Goal: Communication & Community: Answer question/provide support

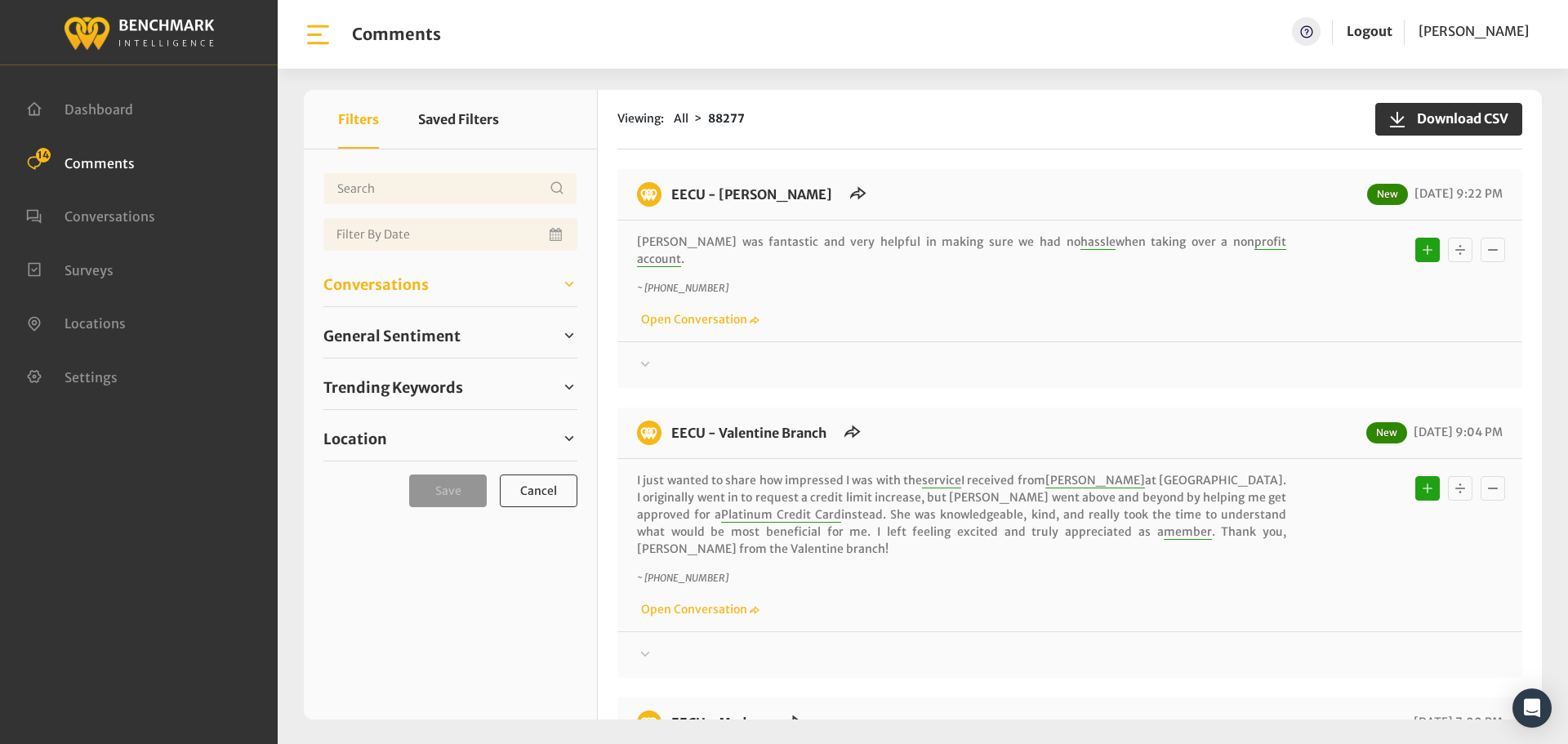
click at [395, 282] on span "Conversations" at bounding box center [375, 285] width 105 height 22
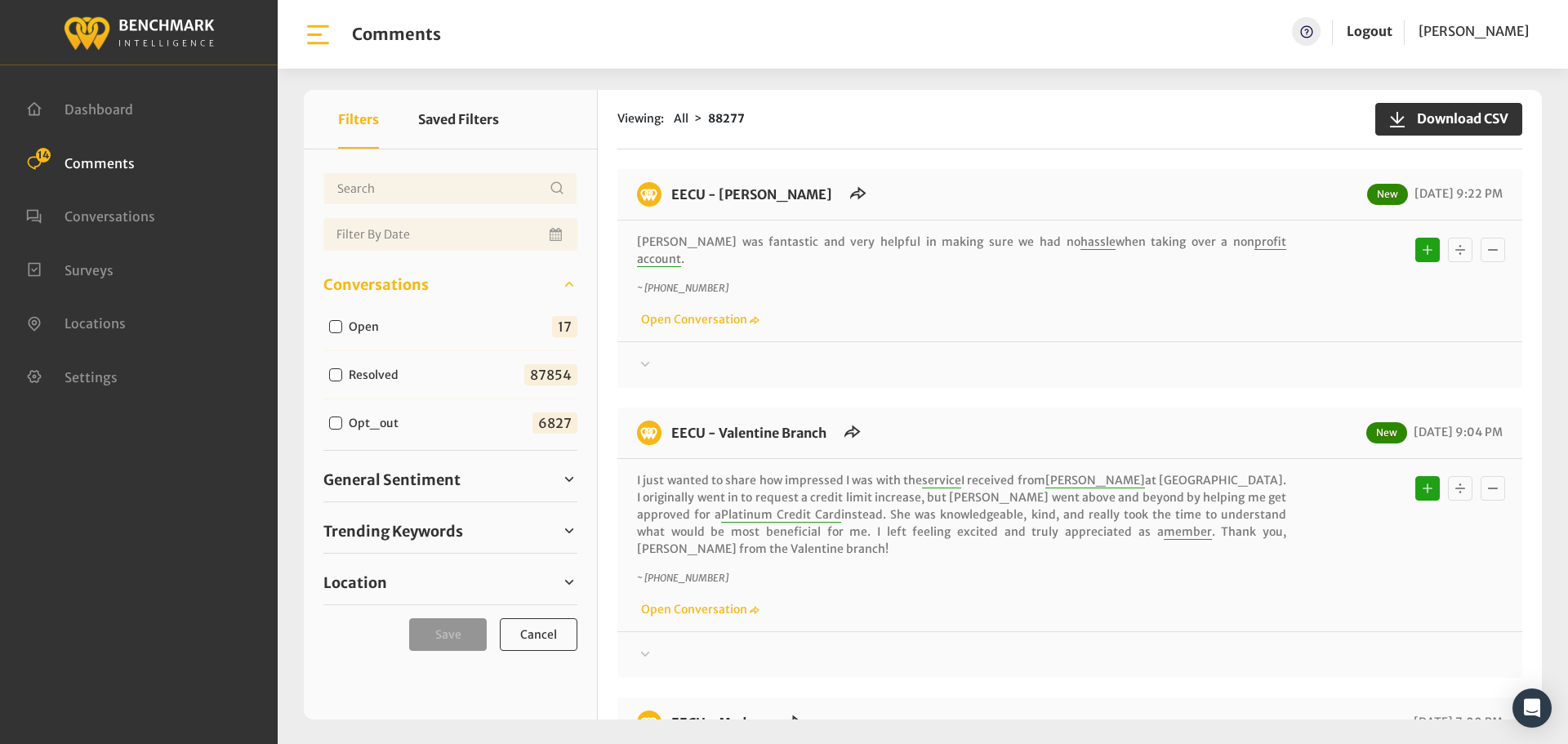
click at [332, 322] on input "Open" at bounding box center [336, 327] width 13 height 13
checkbox input "true"
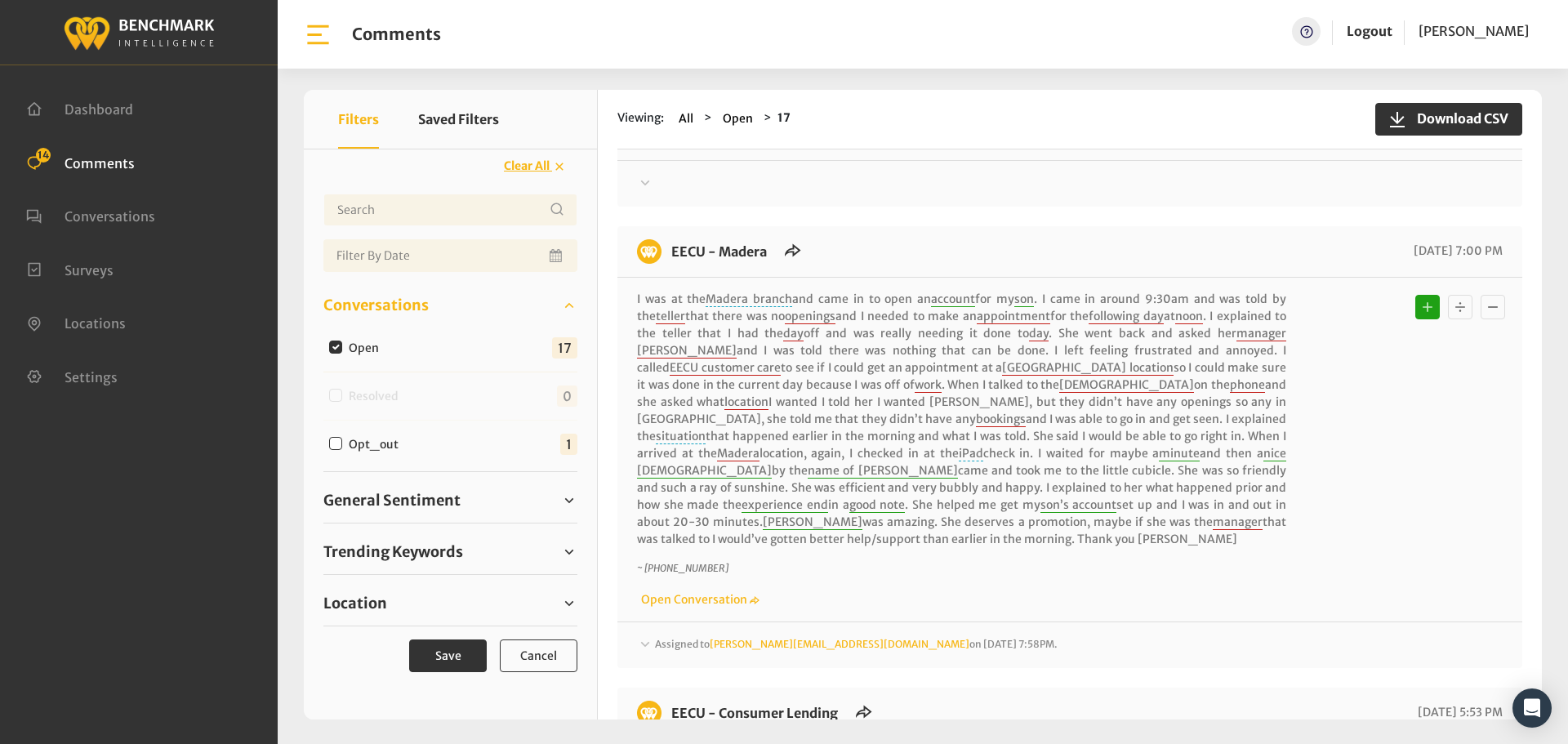
scroll to position [490, 0]
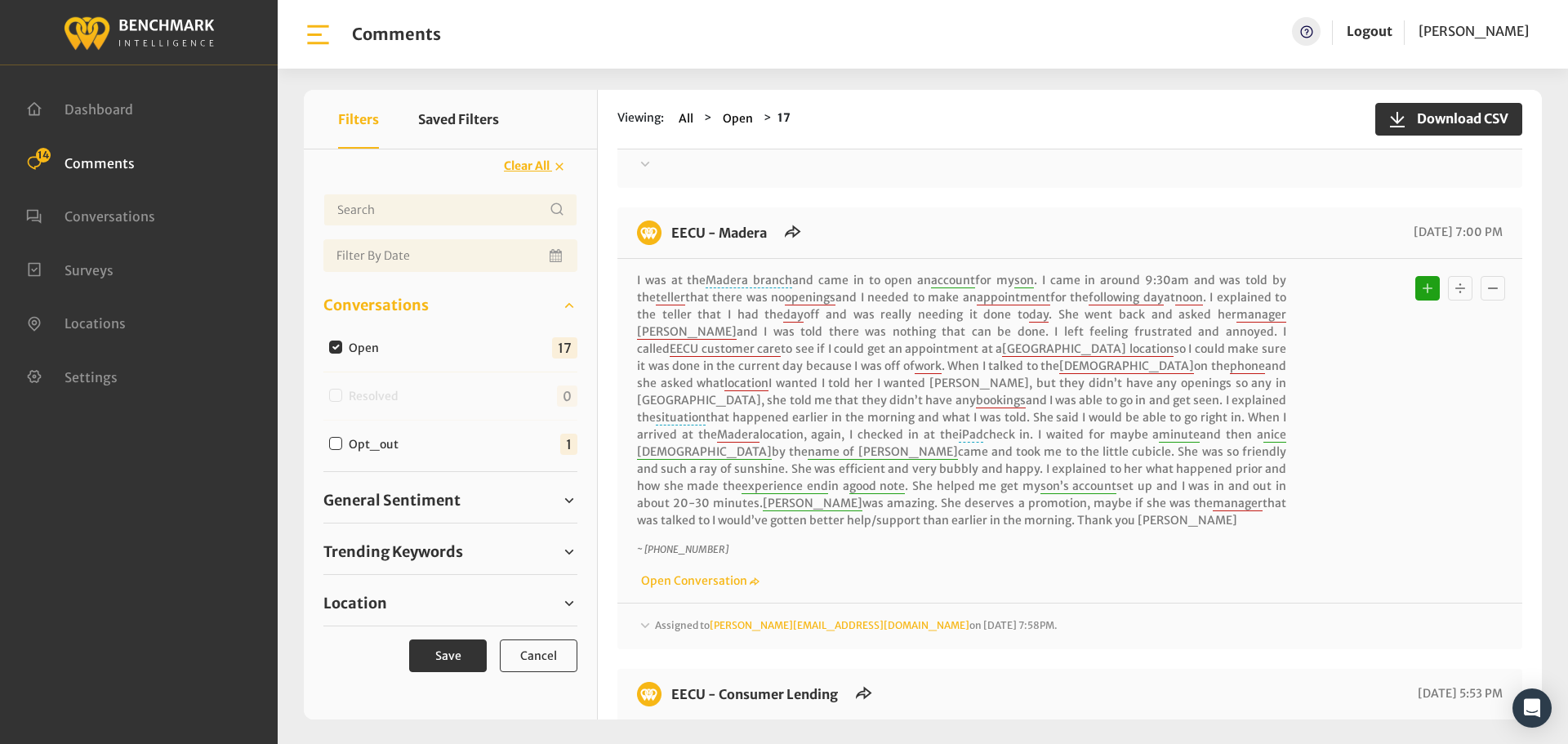
click at [689, 619] on span "Assigned to michelleh@myeecu.org on September 8, 2025 7:58PM." at bounding box center [856, 625] width 403 height 13
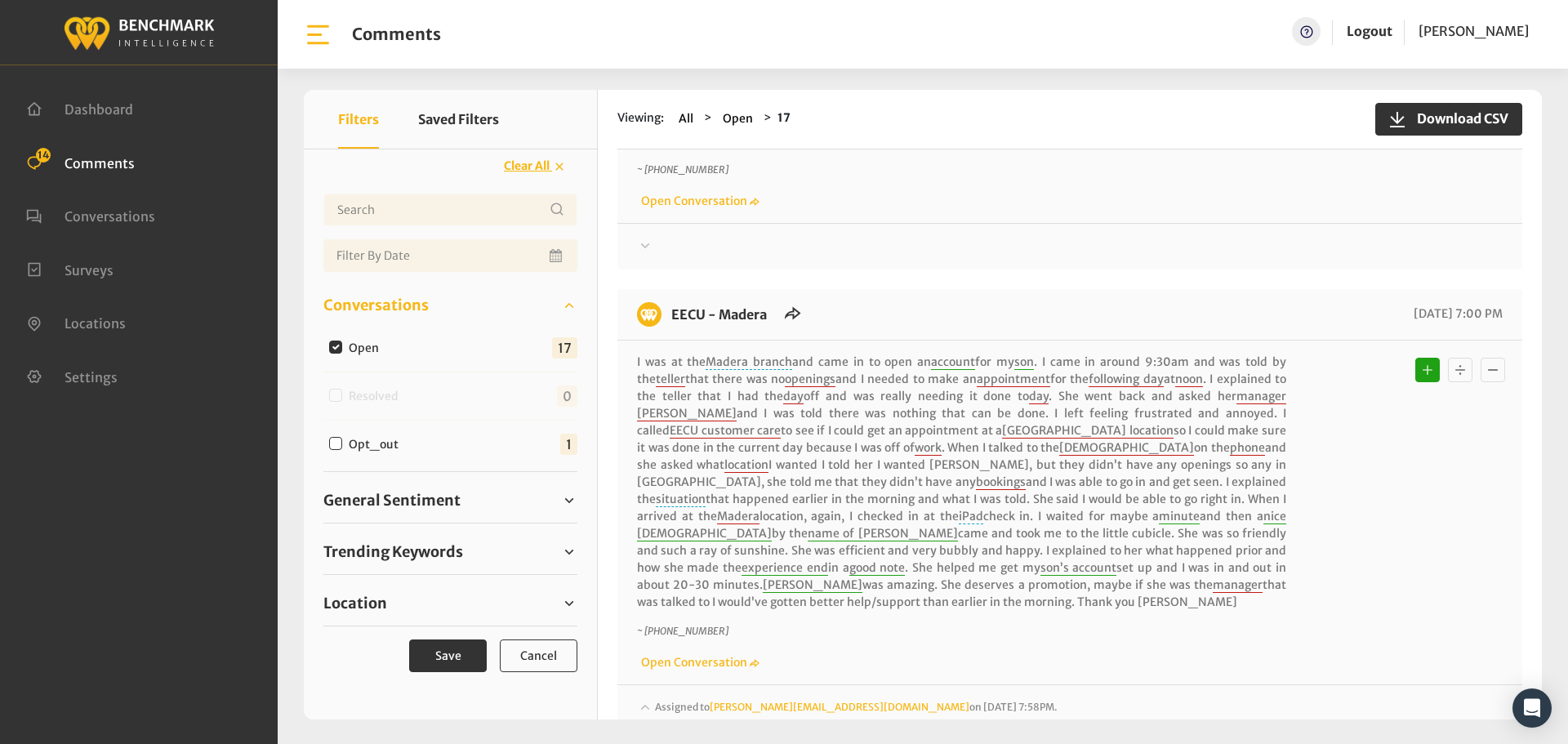
scroll to position [0, 0]
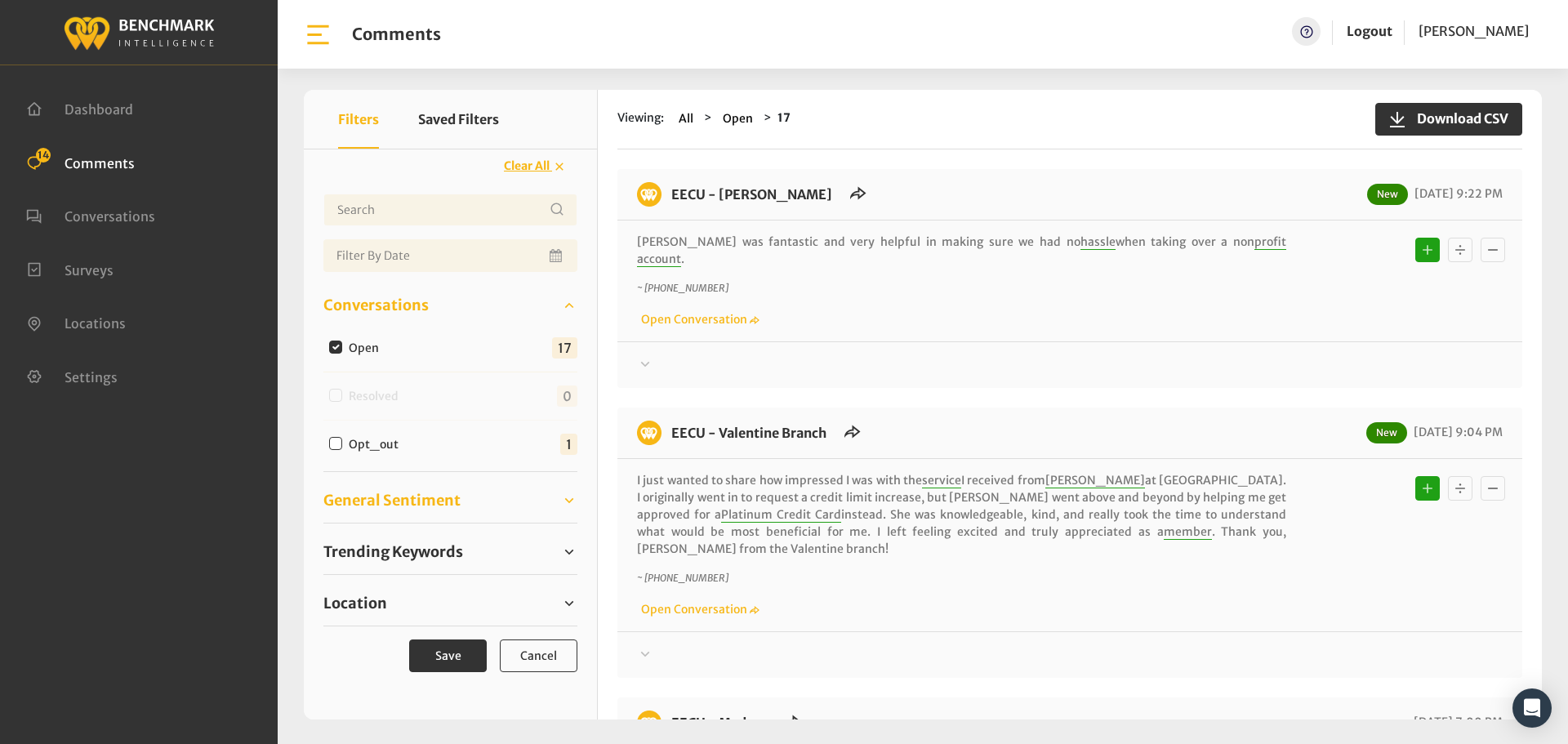
click at [377, 503] on span "General Sentiment" at bounding box center [391, 500] width 137 height 22
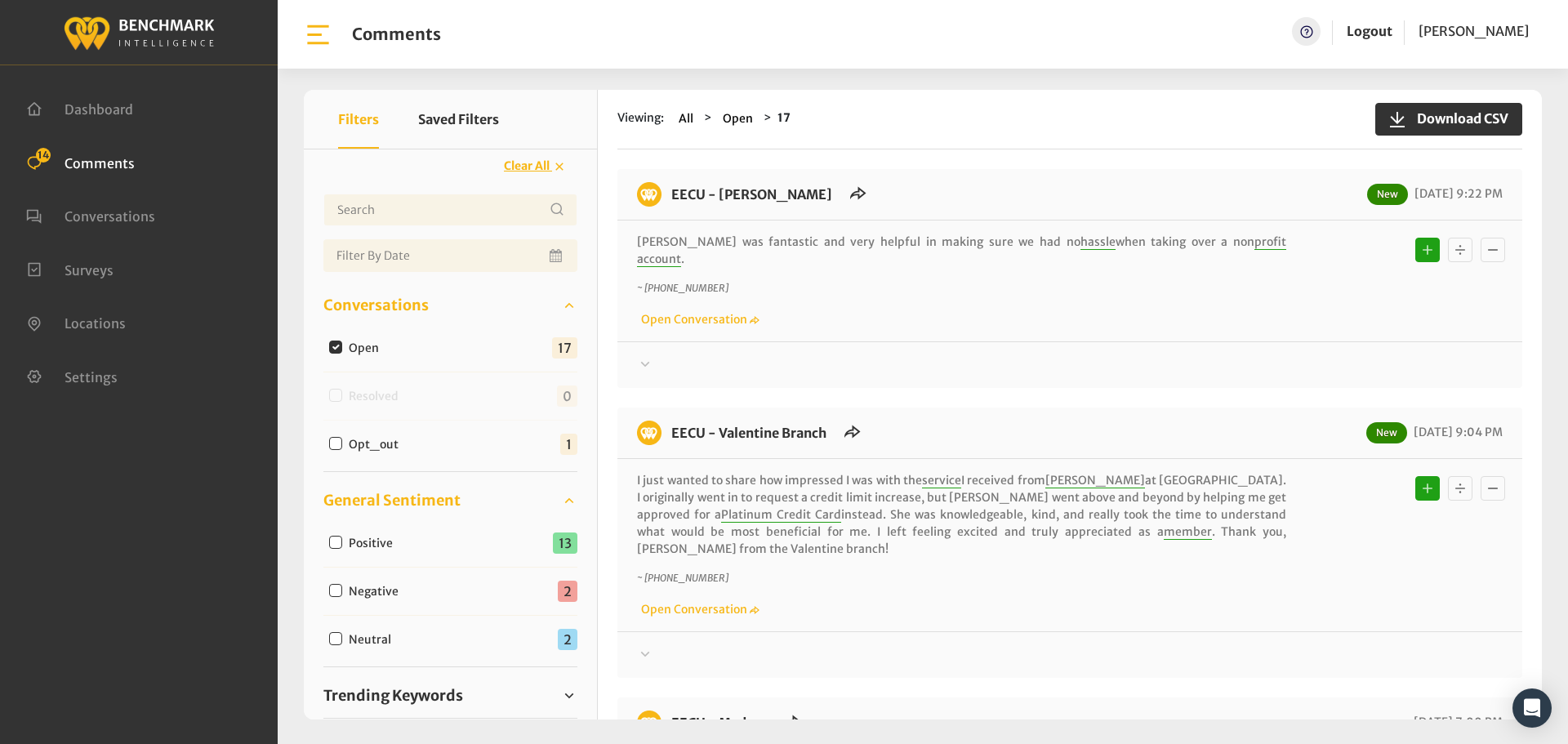
click at [342, 592] on div "Negative" at bounding box center [367, 590] width 88 height 19
click at [341, 594] on input "Negative" at bounding box center [336, 591] width 13 height 13
checkbox input "true"
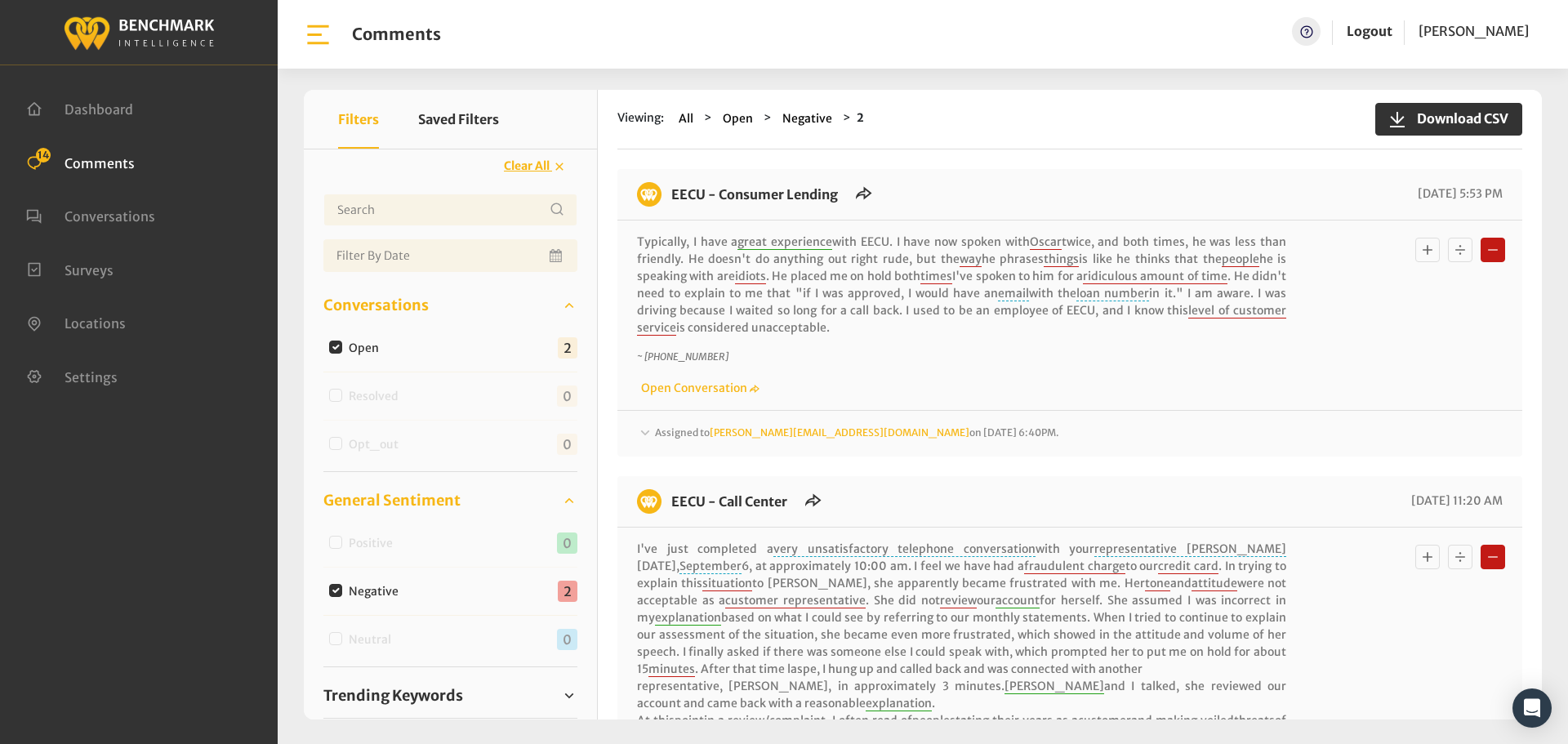
click at [677, 433] on span "Assigned to michelleh@myeecu.org on September 8, 2025 6:40PM." at bounding box center [857, 432] width 405 height 13
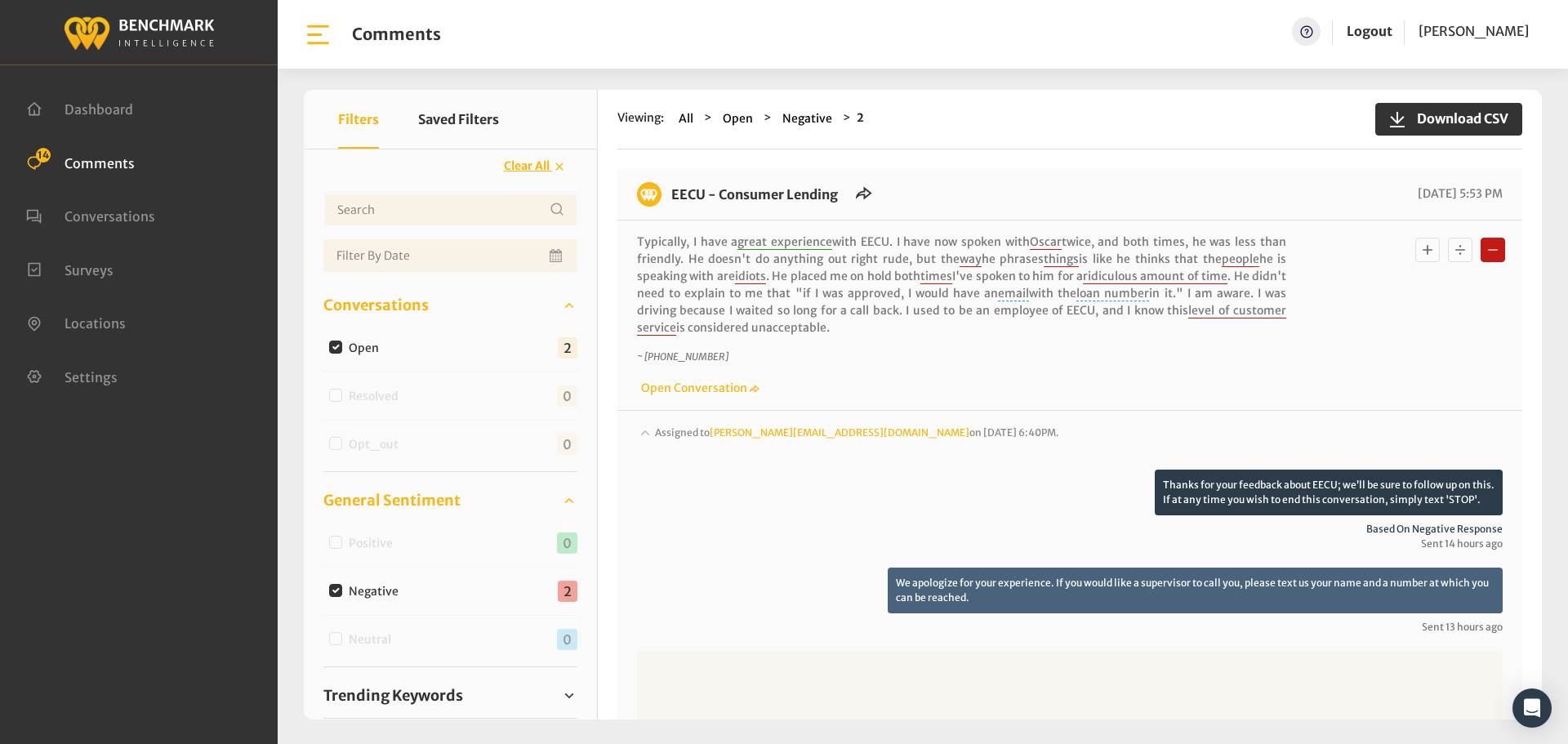
click at [677, 433] on span "Assigned to michelleh@myeecu.org on September 8, 2025 6:40PM." at bounding box center [857, 432] width 405 height 13
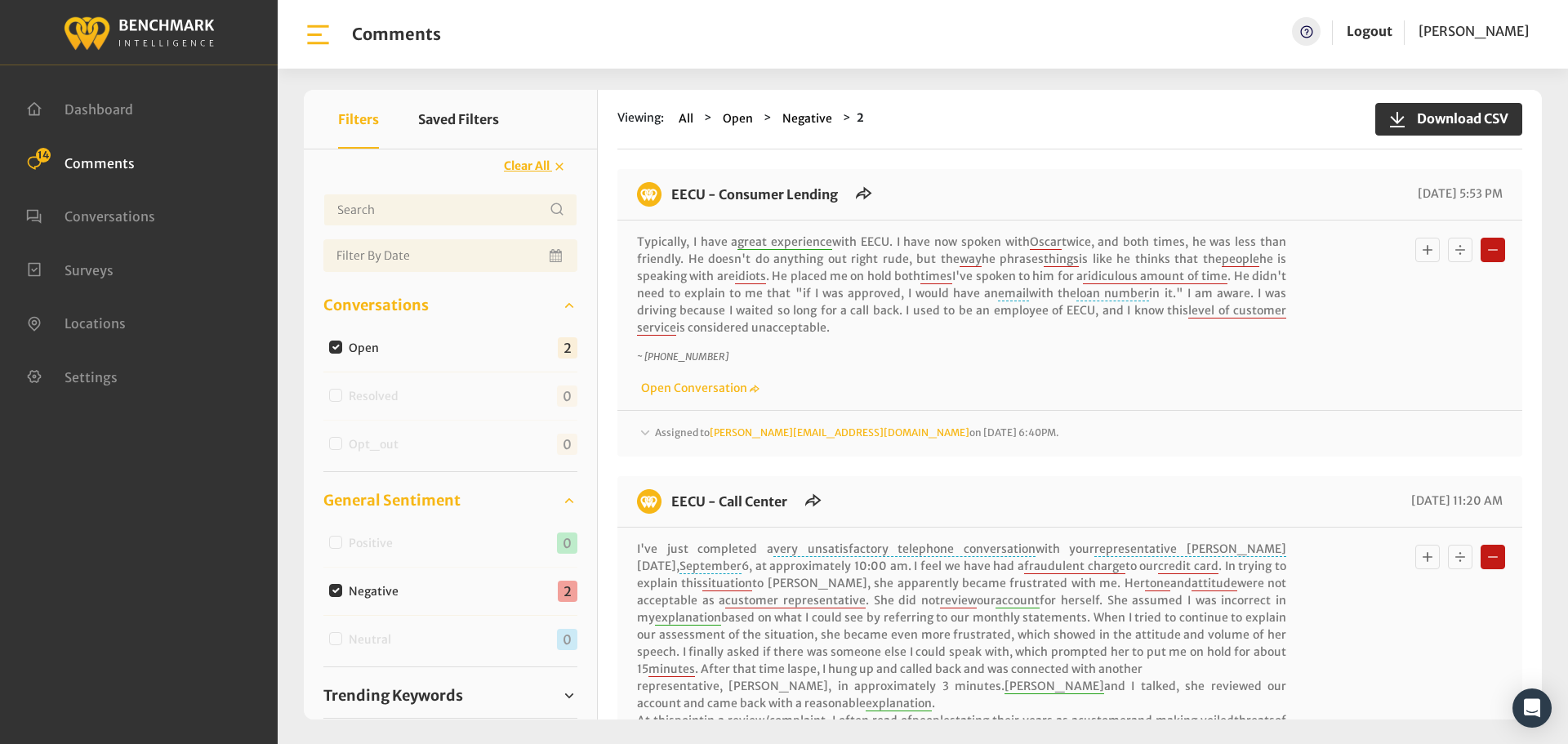
click at [338, 589] on input "Negative" at bounding box center [336, 591] width 13 height 13
checkbox input "false"
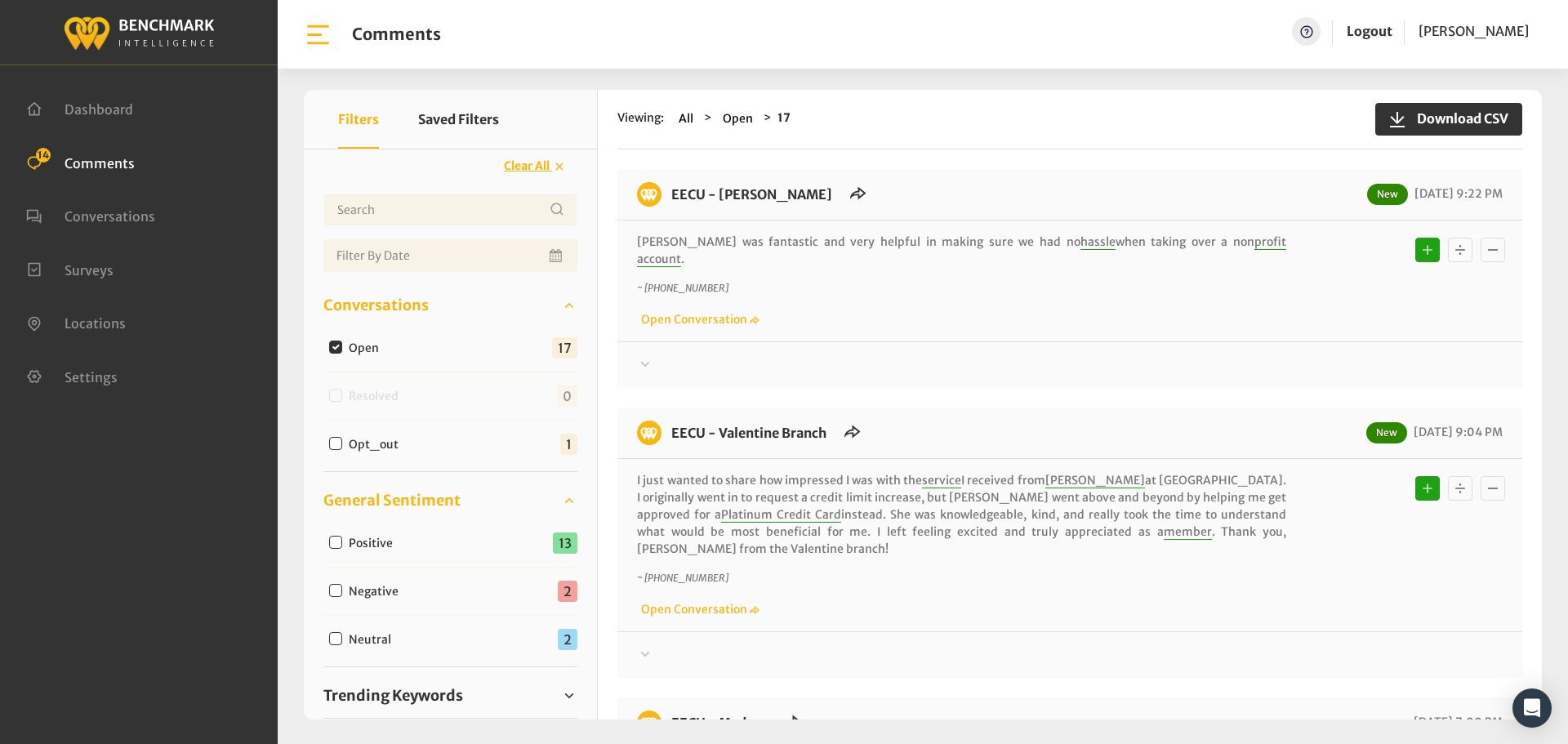
click at [339, 636] on input "Neutral" at bounding box center [336, 639] width 13 height 13
checkbox input "true"
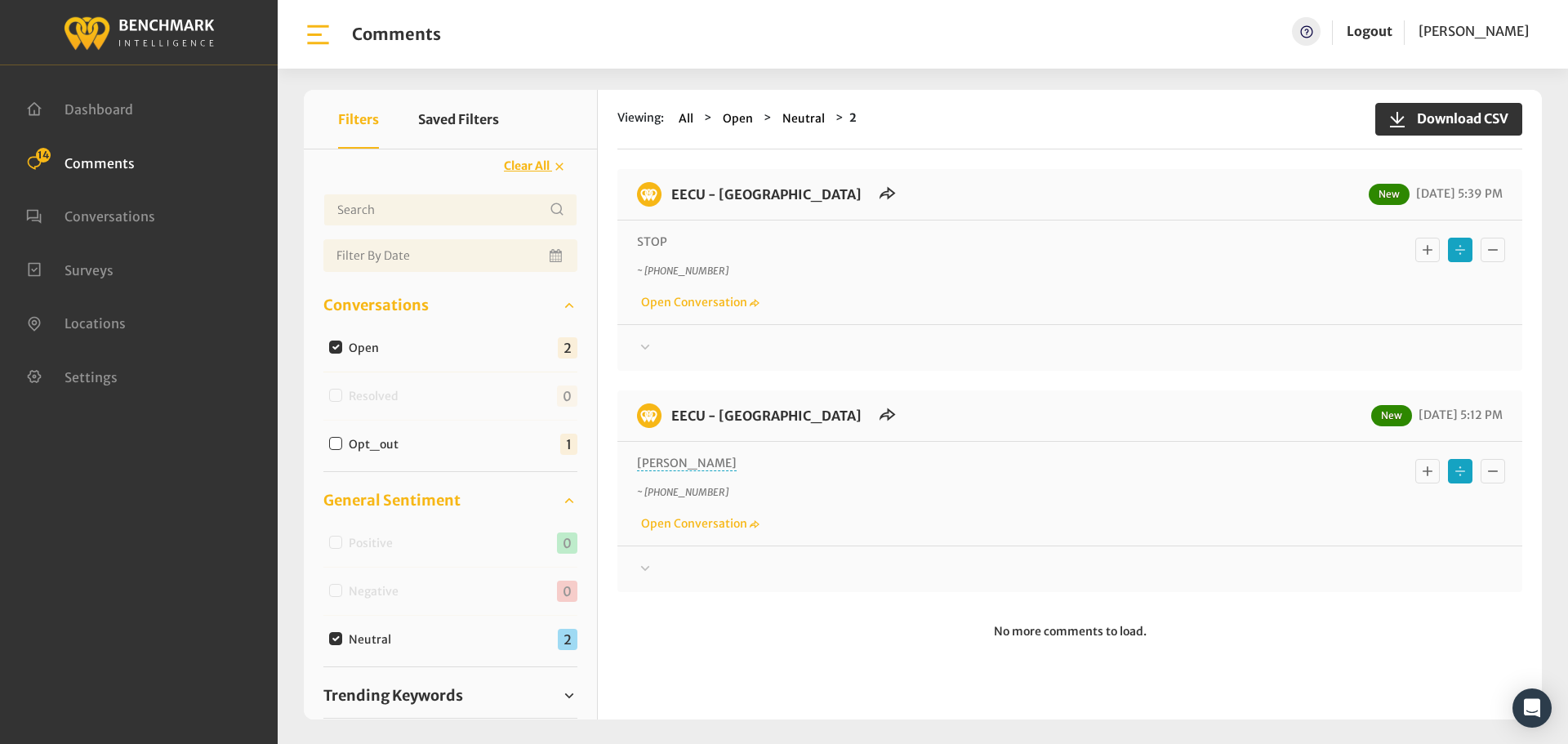
click at [710, 350] on div at bounding box center [1069, 348] width 865 height 19
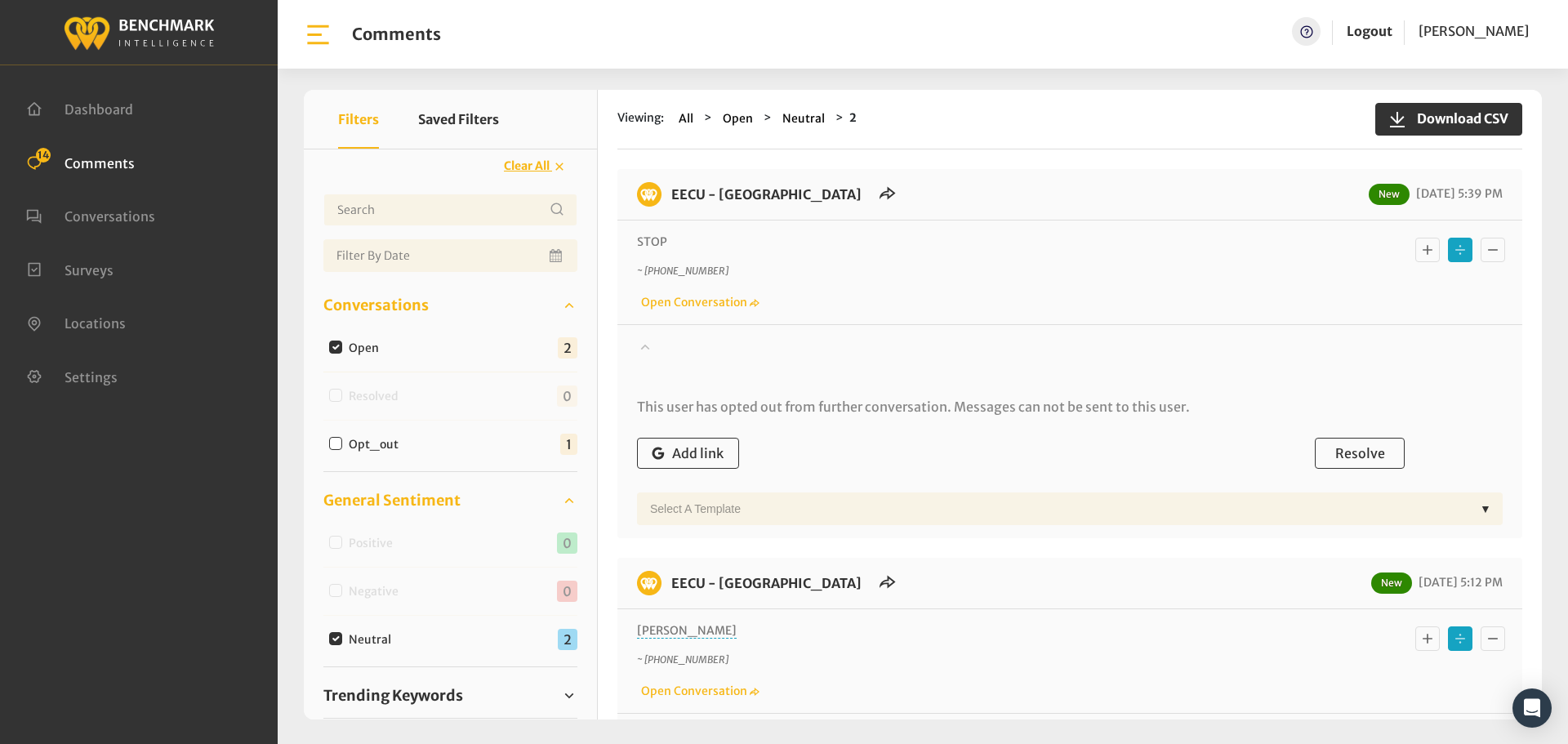
click at [710, 350] on div at bounding box center [1069, 361] width 865 height 45
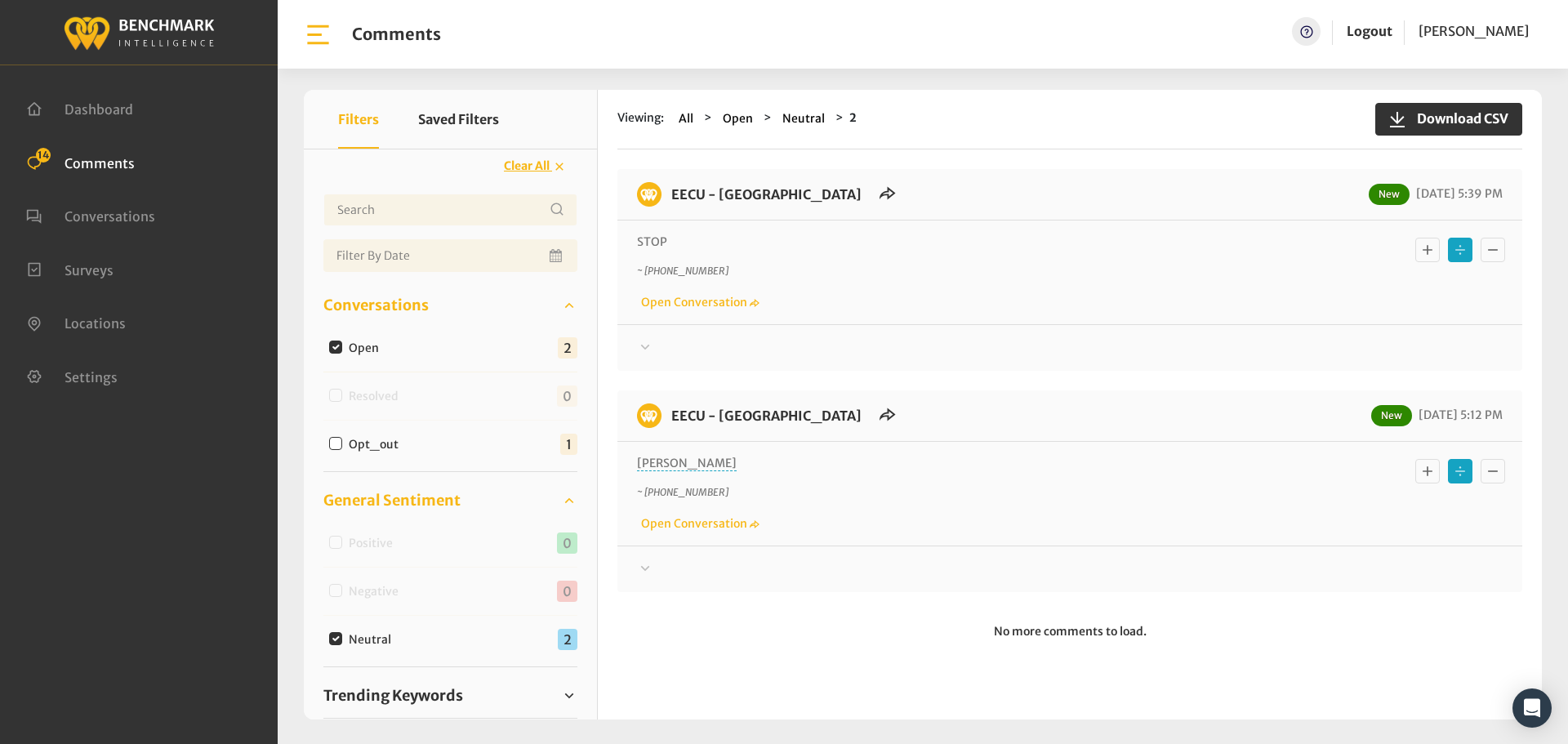
click at [710, 350] on div at bounding box center [1069, 348] width 865 height 19
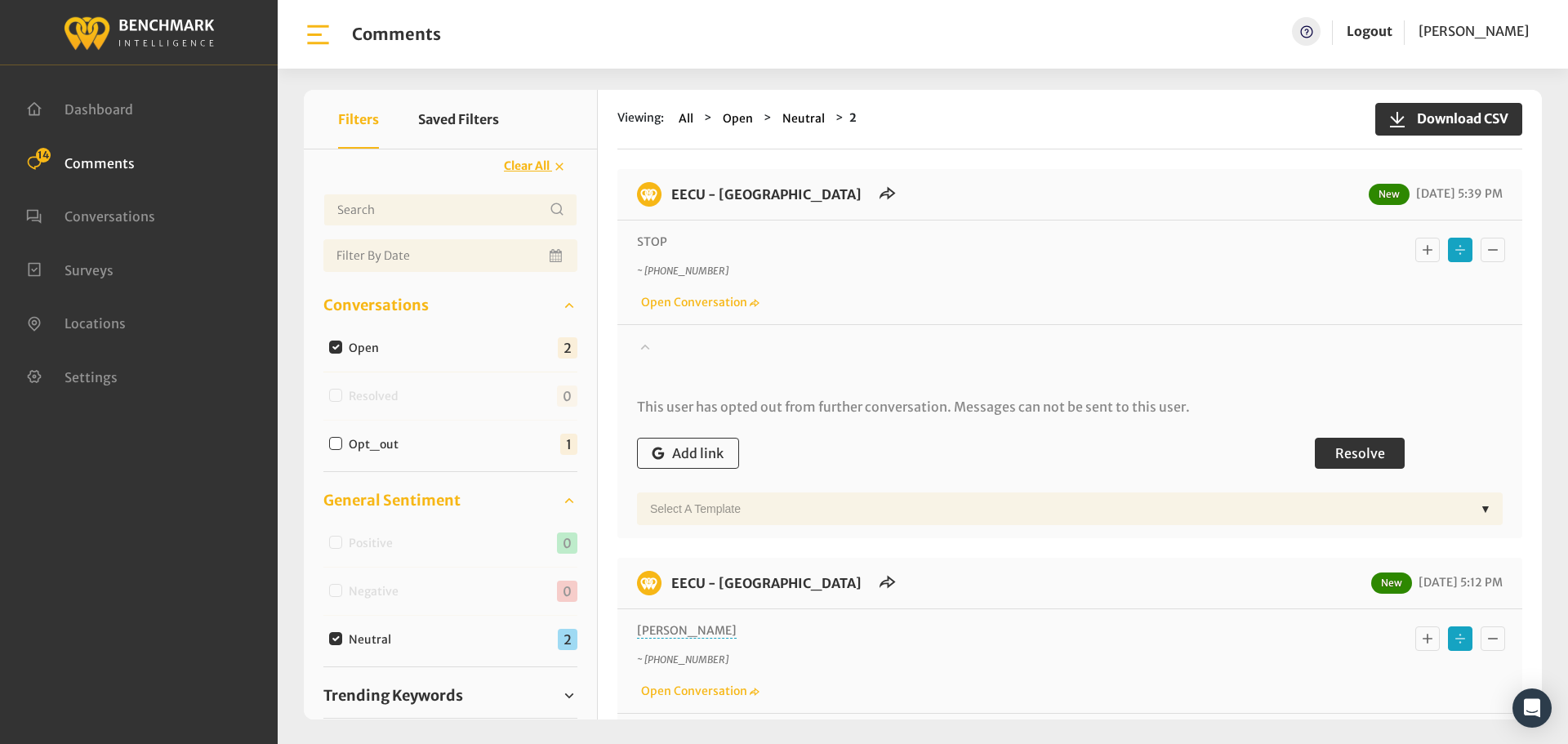
click at [1351, 464] on button "Resolve" at bounding box center [1359, 453] width 90 height 31
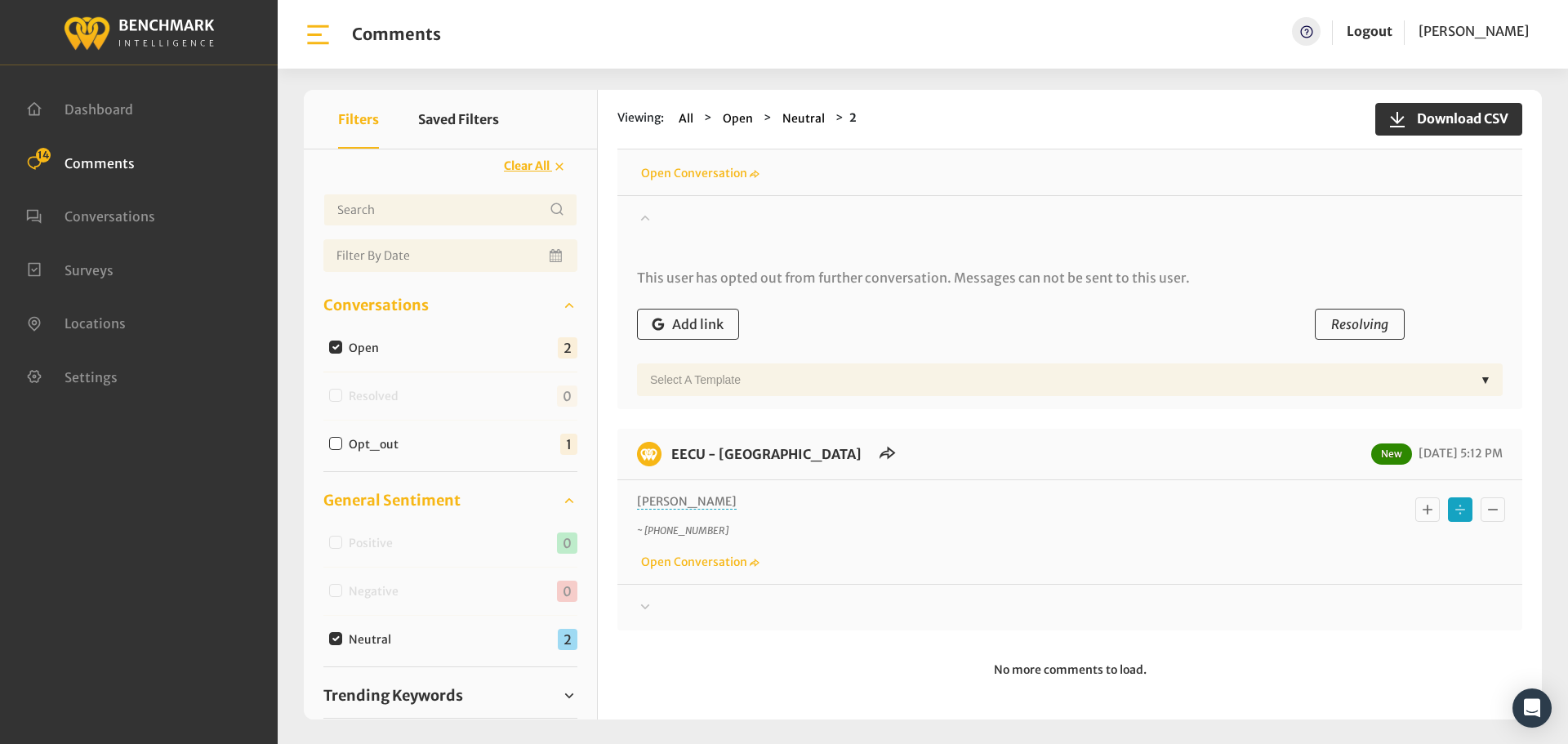
scroll to position [11, 0]
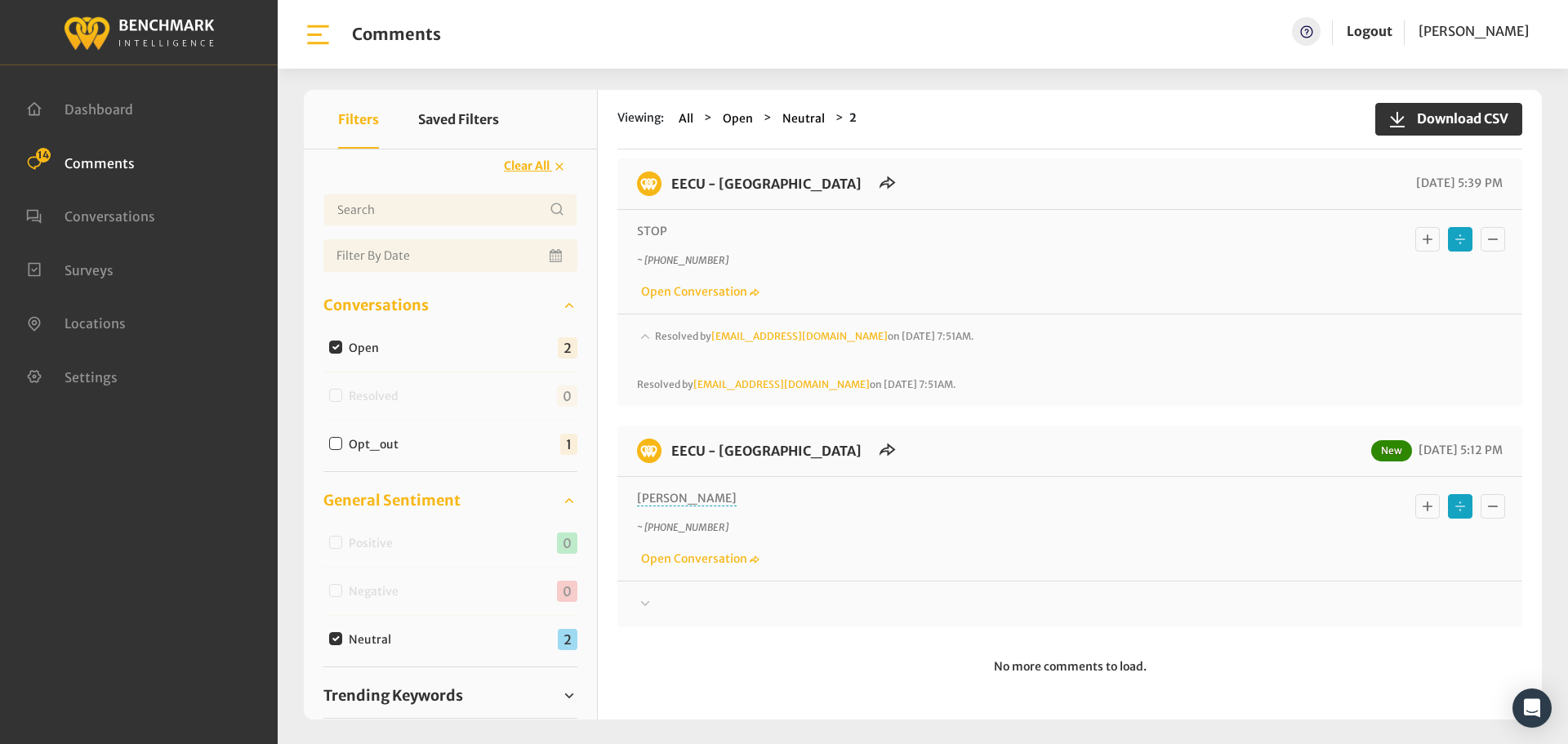
drag, startPoint x: 652, startPoint y: 613, endPoint x: 669, endPoint y: 614, distance: 17.0
click at [652, 613] on icon at bounding box center [645, 603] width 16 height 19
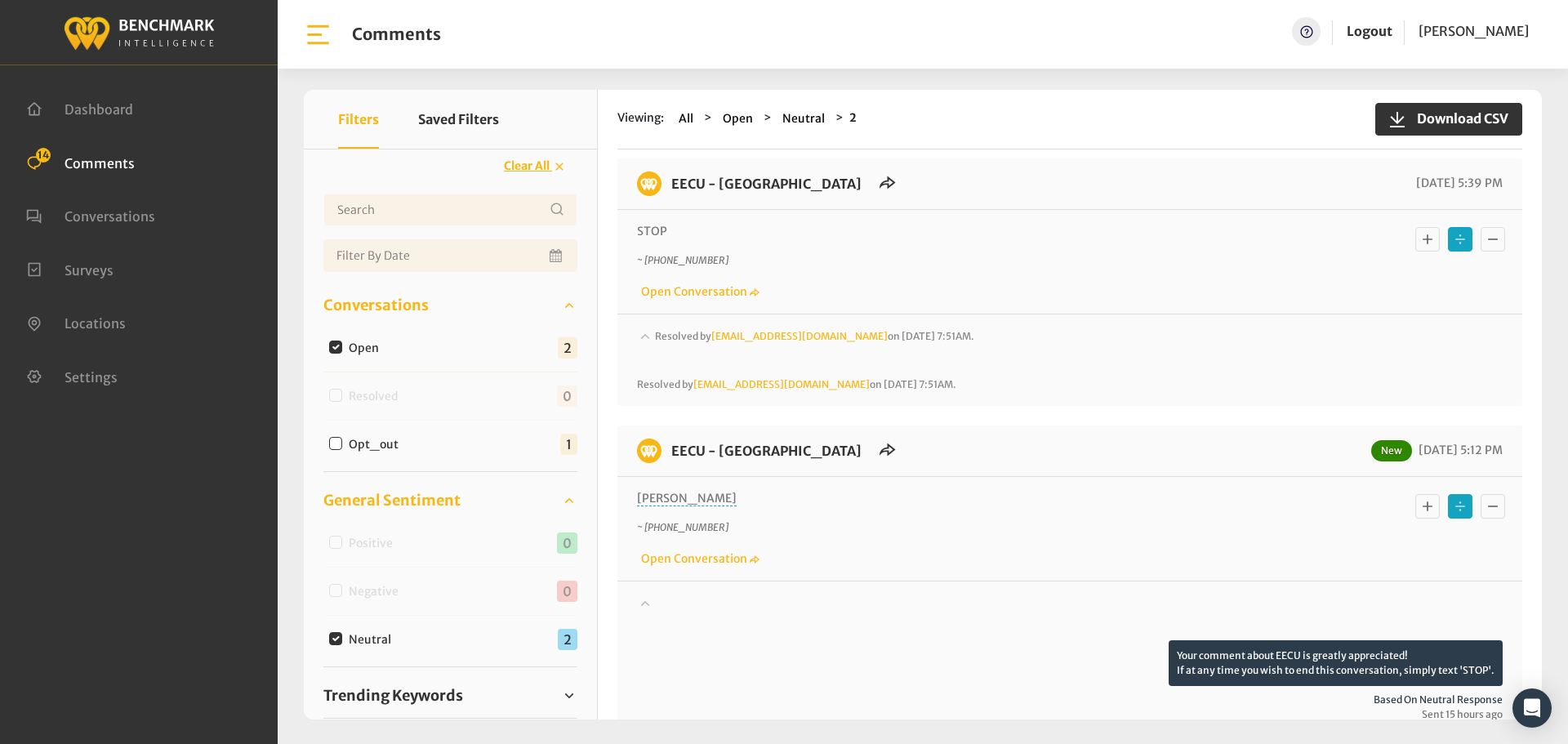
scroll to position [133, 0]
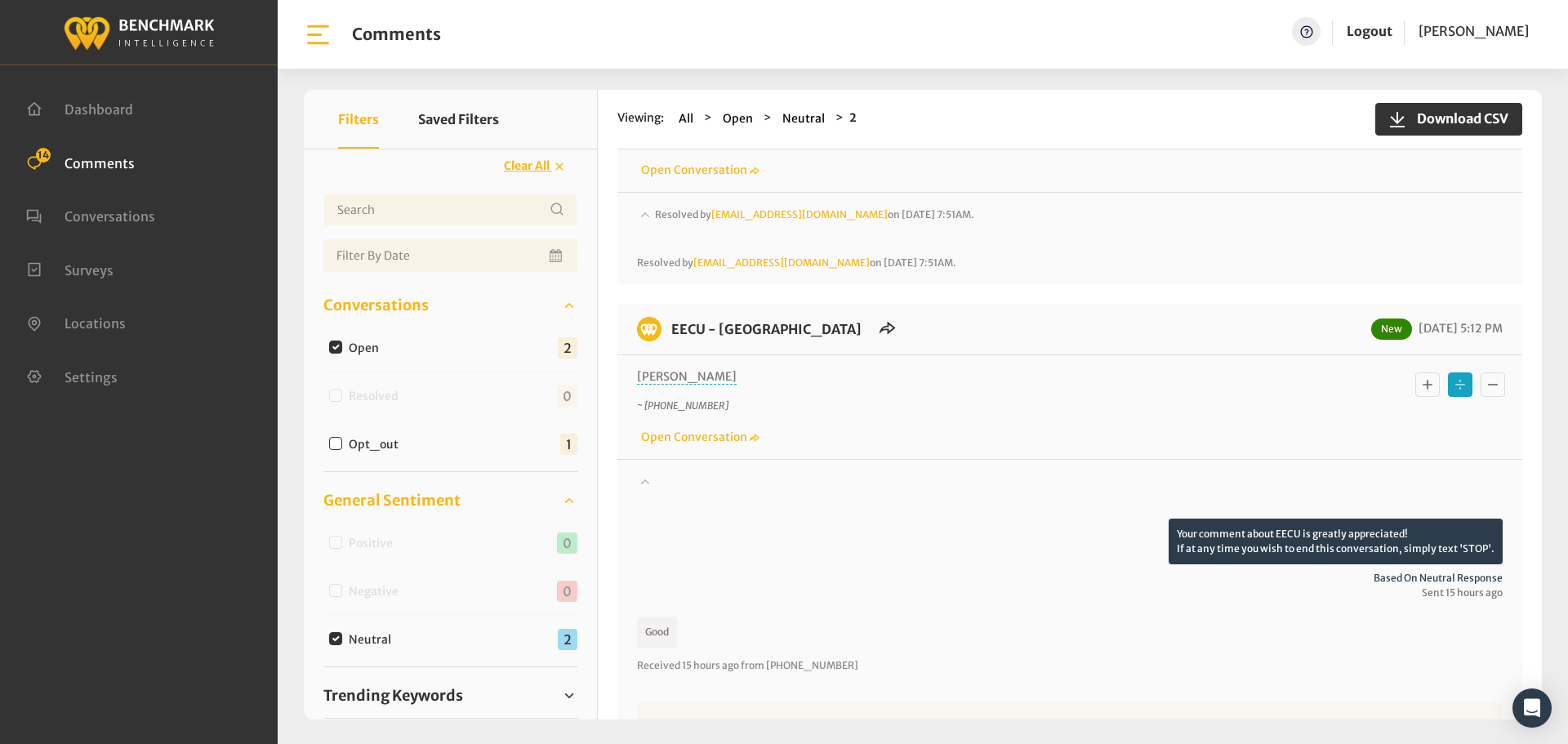
click at [1423, 385] on icon "Basic example" at bounding box center [1428, 385] width 10 height 10
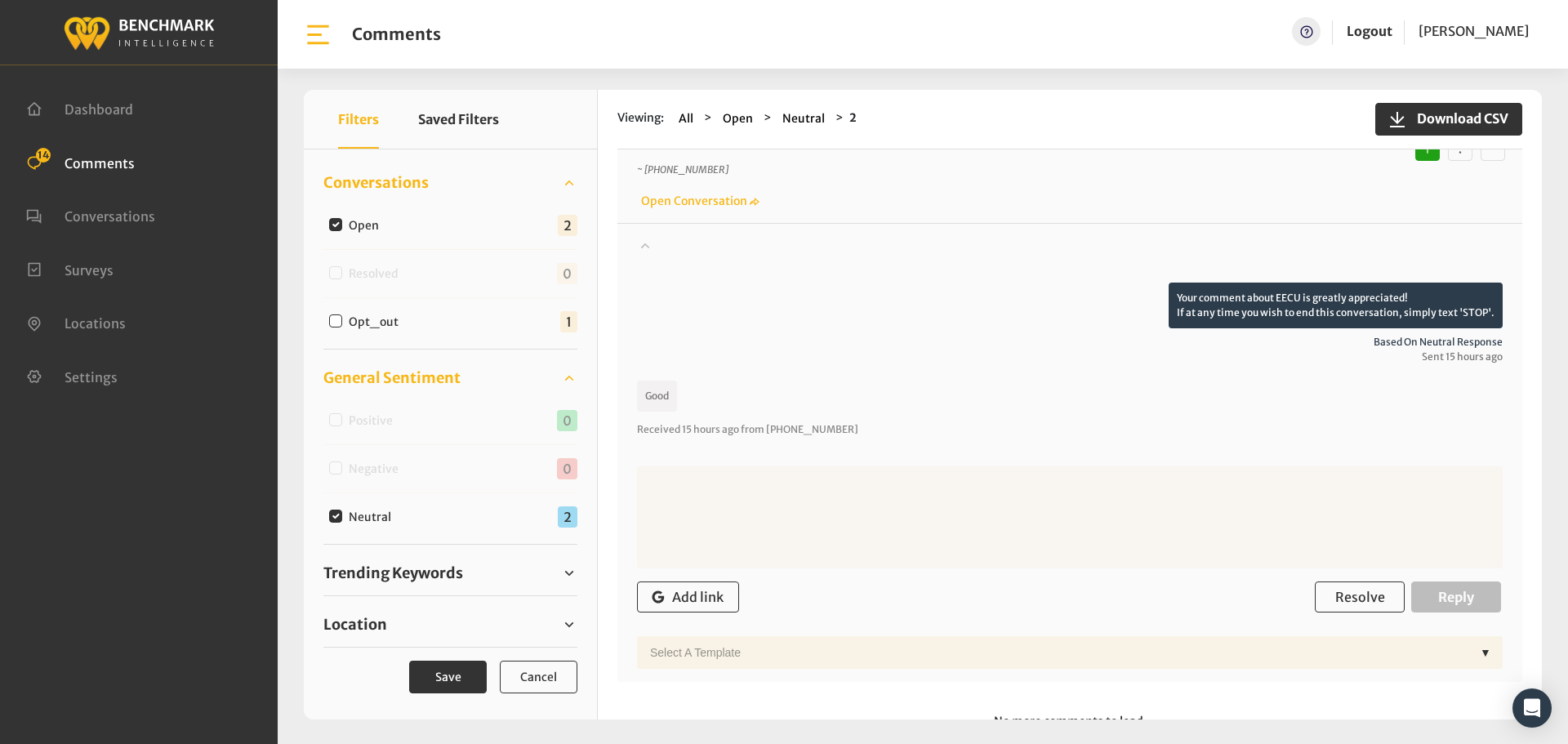
scroll to position [377, 0]
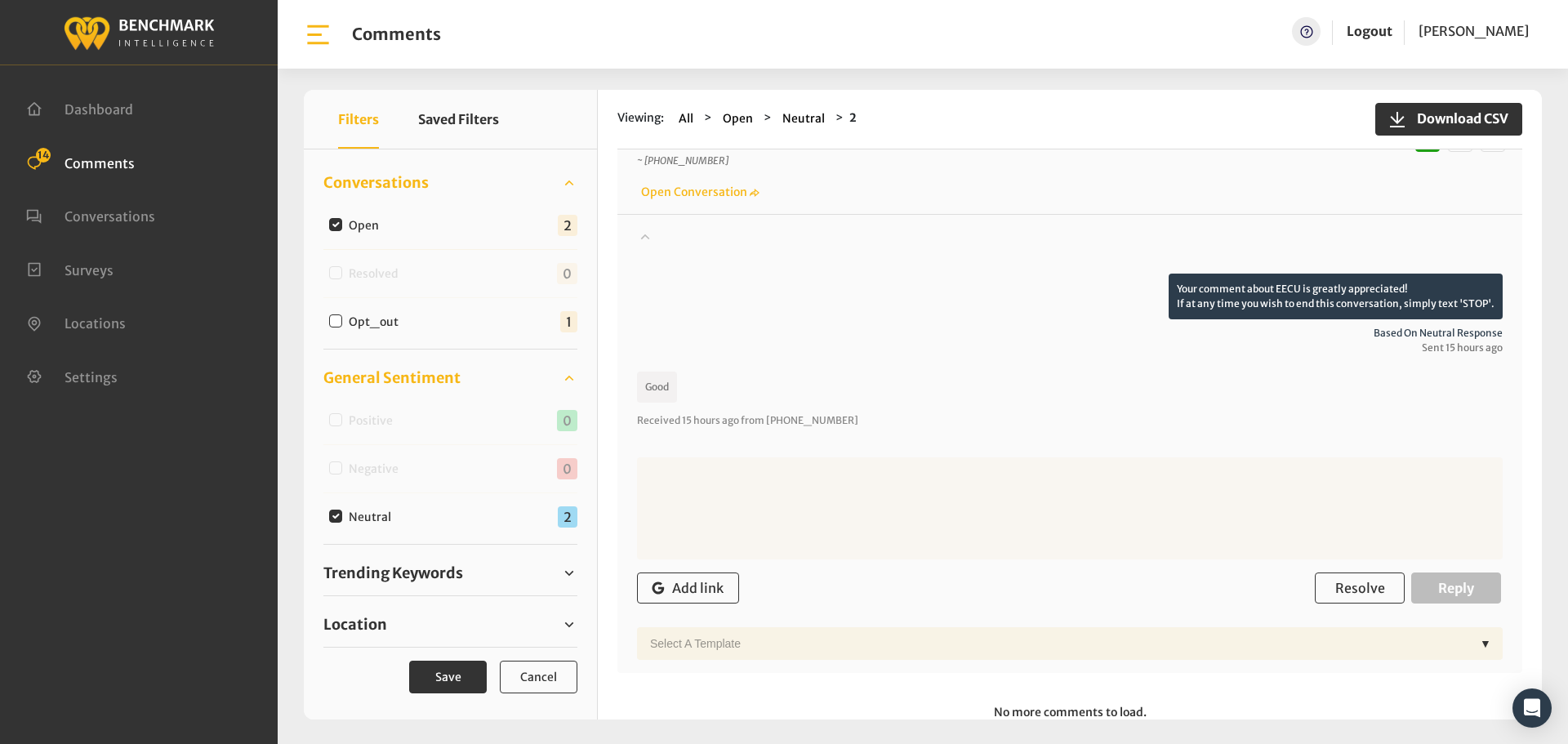
click at [334, 515] on input "Neutral" at bounding box center [336, 516] width 13 height 13
checkbox input "false"
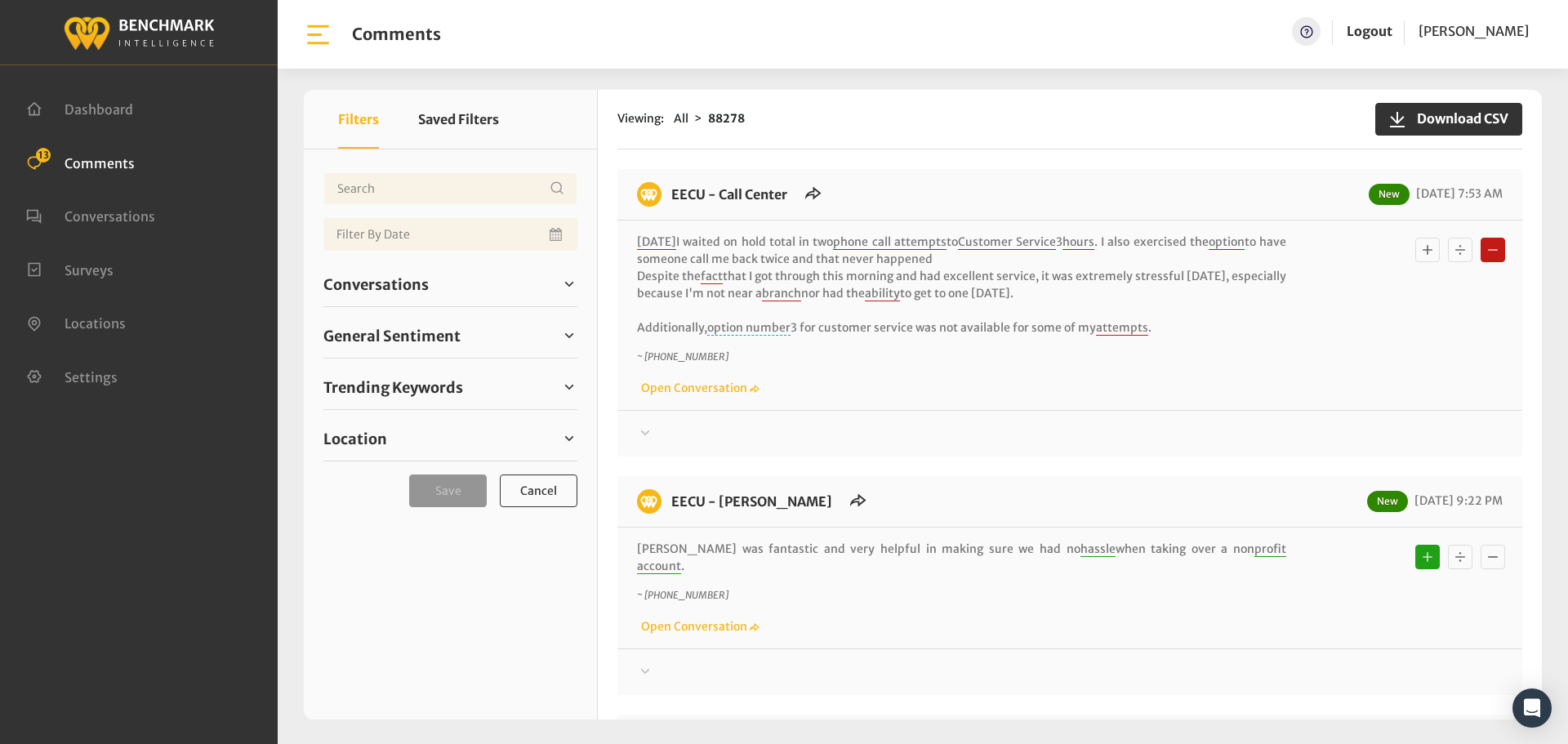
click at [663, 428] on div at bounding box center [1069, 433] width 865 height 19
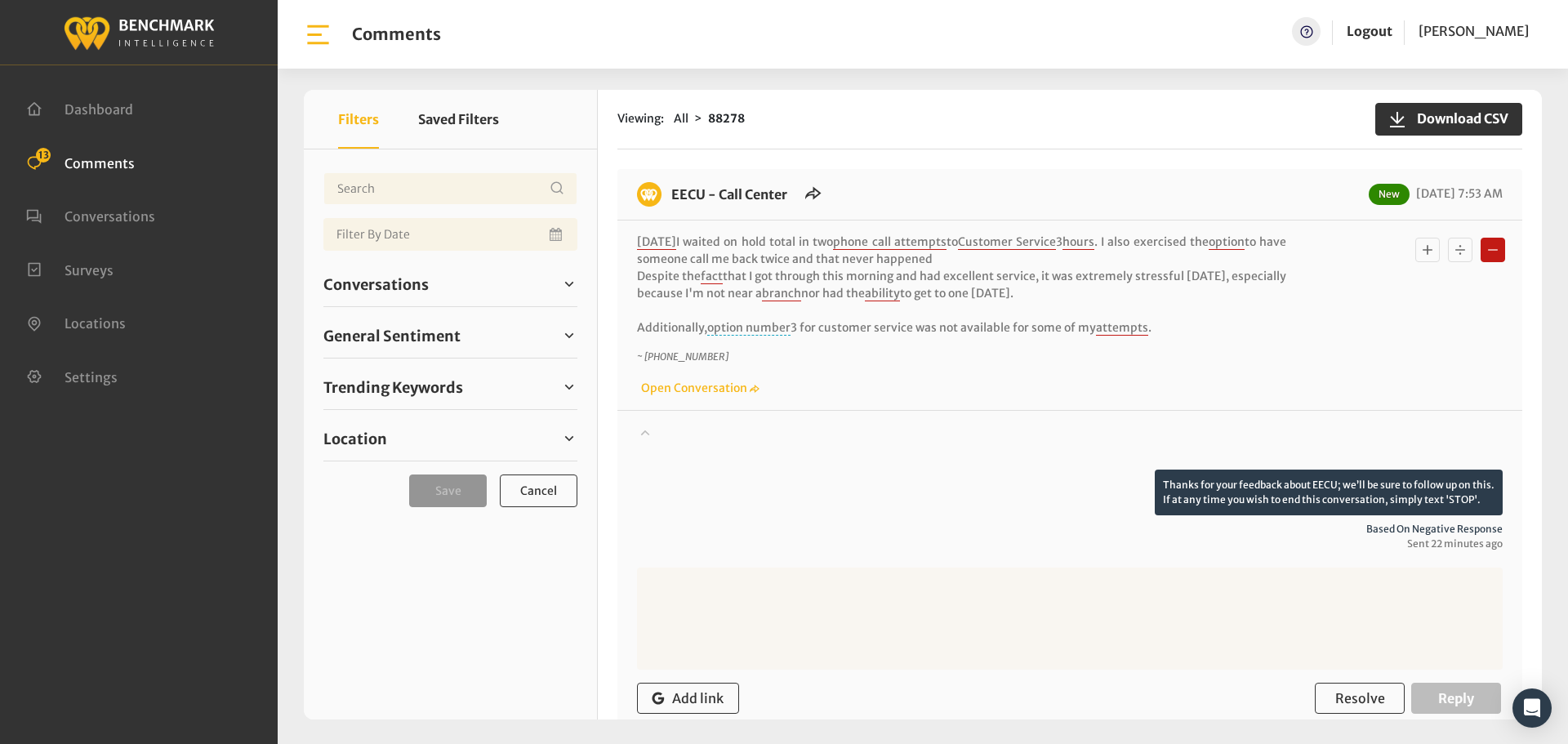
click at [1171, 330] on p "[DATE] I waited on hold total in two phone call attempts to Customer Service 3 …" at bounding box center [961, 285] width 649 height 103
click at [906, 598] on textarea at bounding box center [1069, 619] width 865 height 102
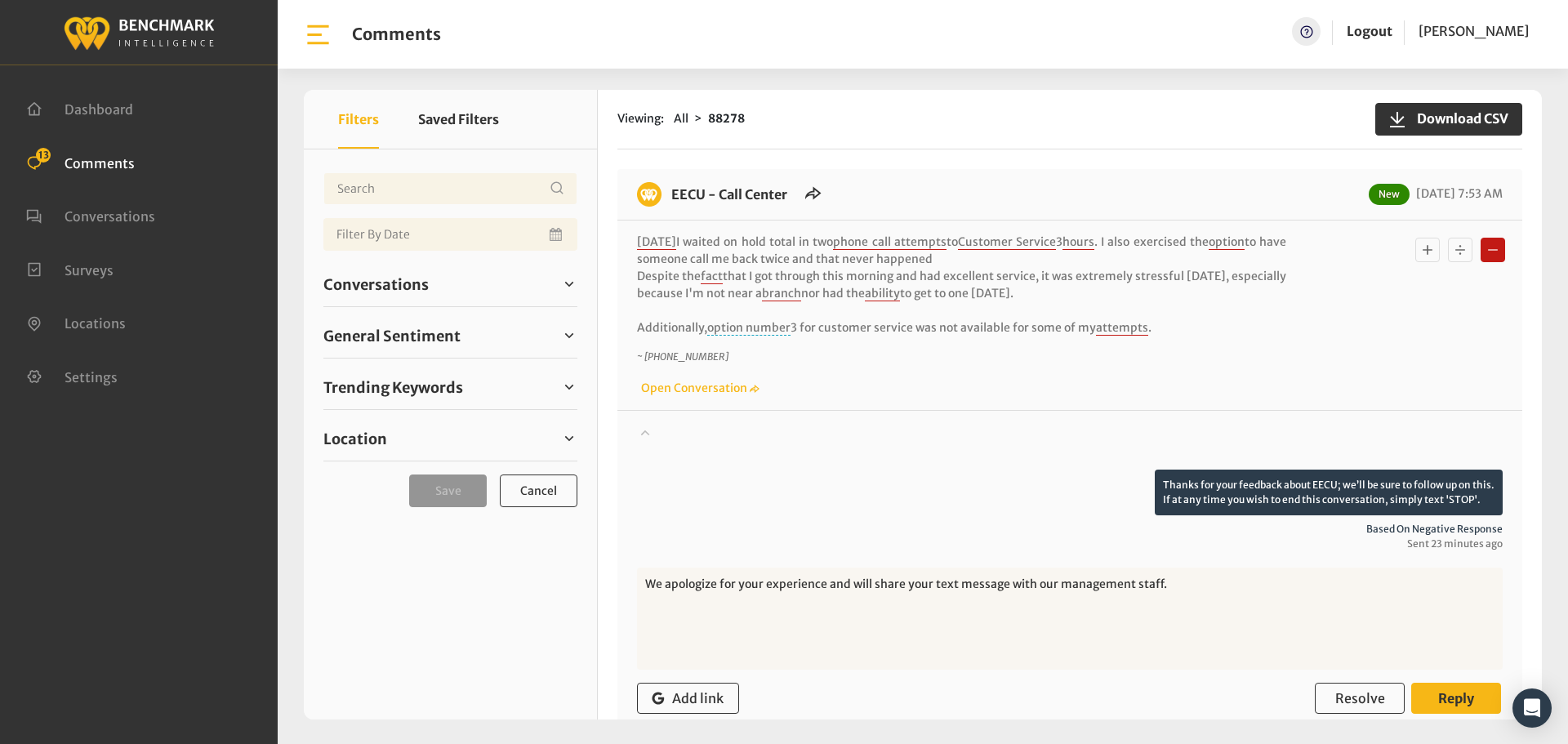
type textarea "We apologize for your experience and will share your text message with our mana…"
click at [1457, 699] on span "Reply" at bounding box center [1456, 698] width 36 height 16
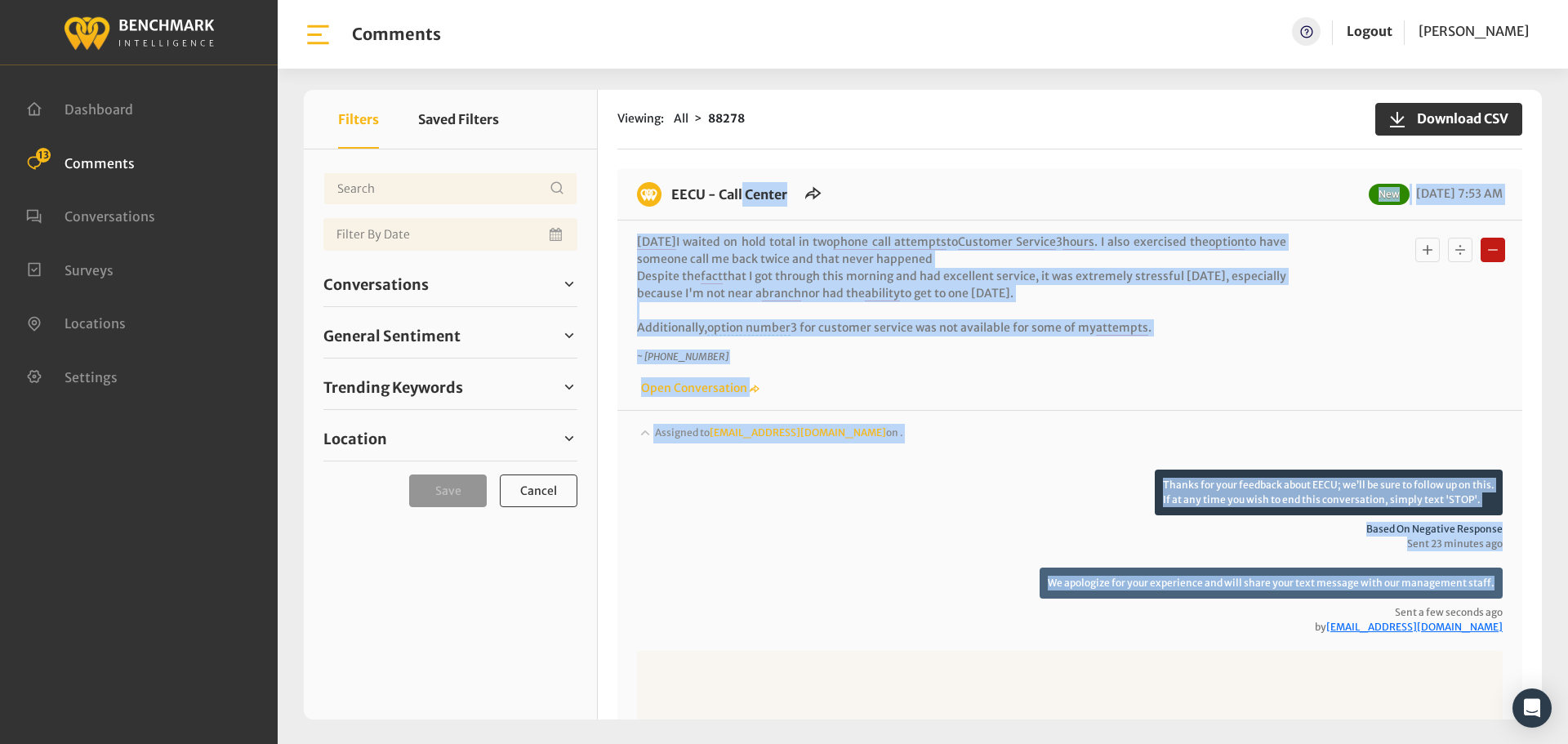
drag, startPoint x: 1488, startPoint y: 582, endPoint x: 665, endPoint y: 192, distance: 910.7
click at [665, 192] on div "EECU - Call Center New [DATE] 7:53 AM [DATE] I waited on hold total in two phon…" at bounding box center [1069, 517] width 905 height 698
copy div "LORE - Ipsu Dolors Ame 69/82/5828 6:36 CO Adipiscin E seddoe te inci utlab et d…"
click at [379, 286] on span "Conversations" at bounding box center [375, 285] width 105 height 22
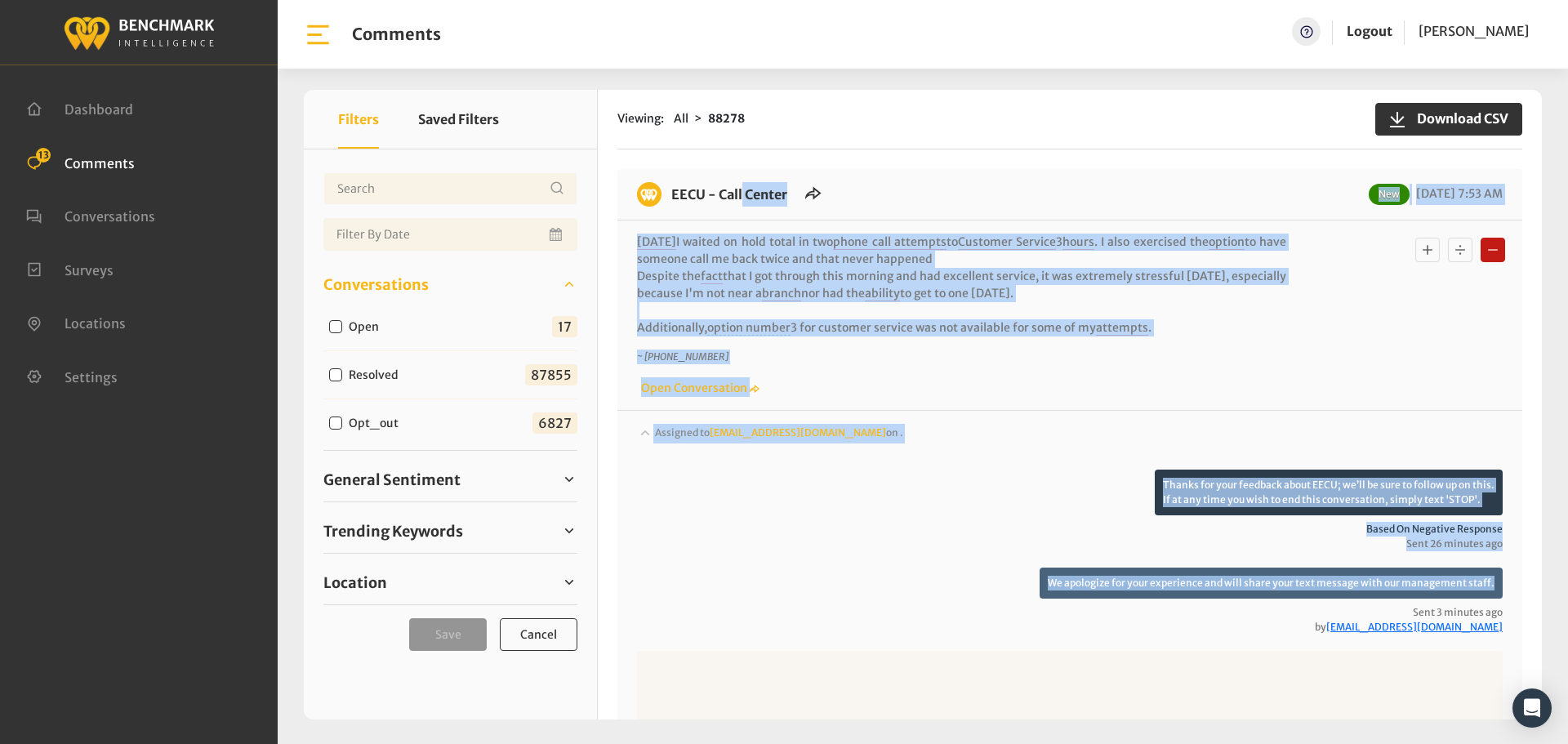
click at [337, 327] on input "Open" at bounding box center [336, 327] width 13 height 13
checkbox input "true"
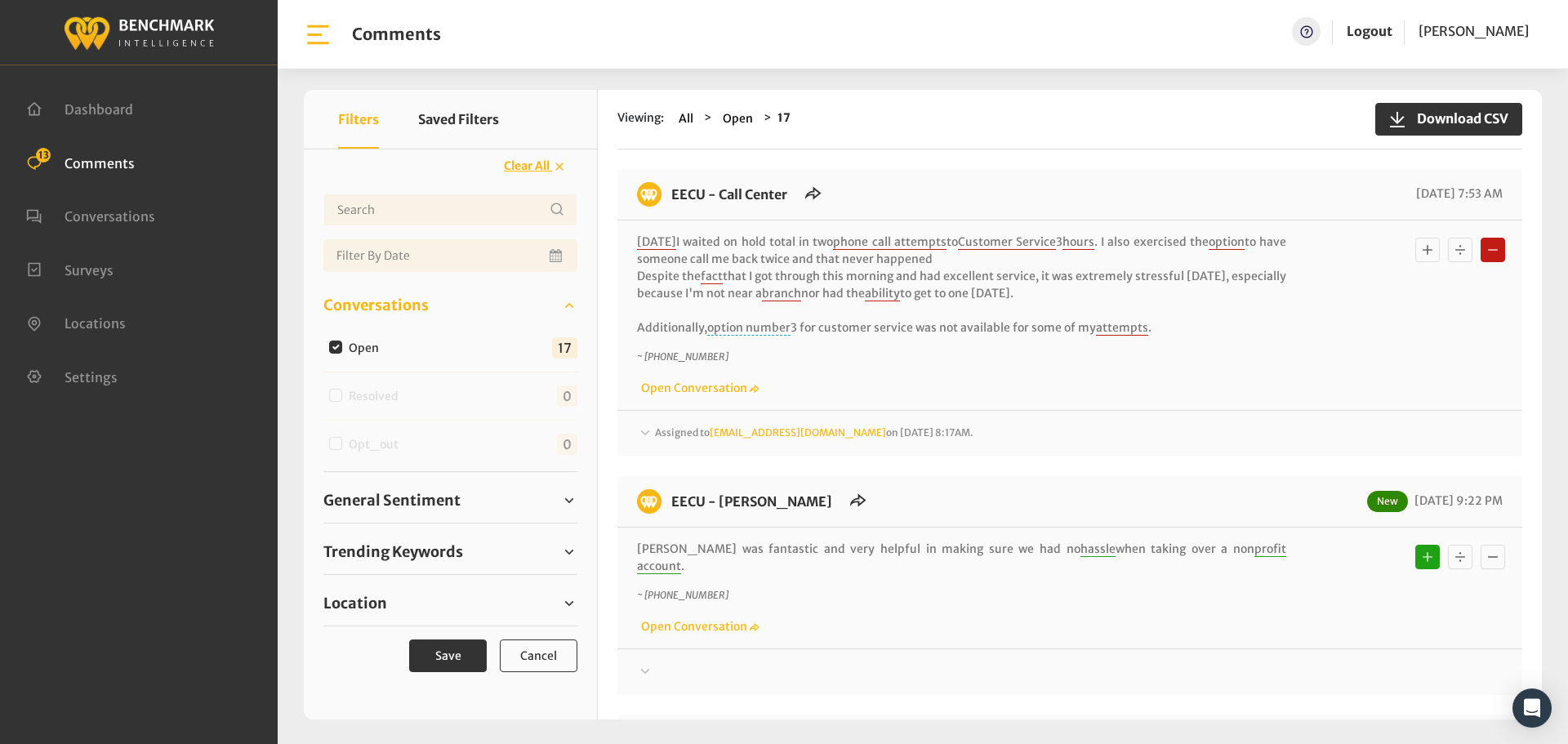
click at [679, 432] on span "Assigned to [EMAIL_ADDRESS][DOMAIN_NAME] on [DATE] 8:17AM." at bounding box center [813, 432] width 318 height 13
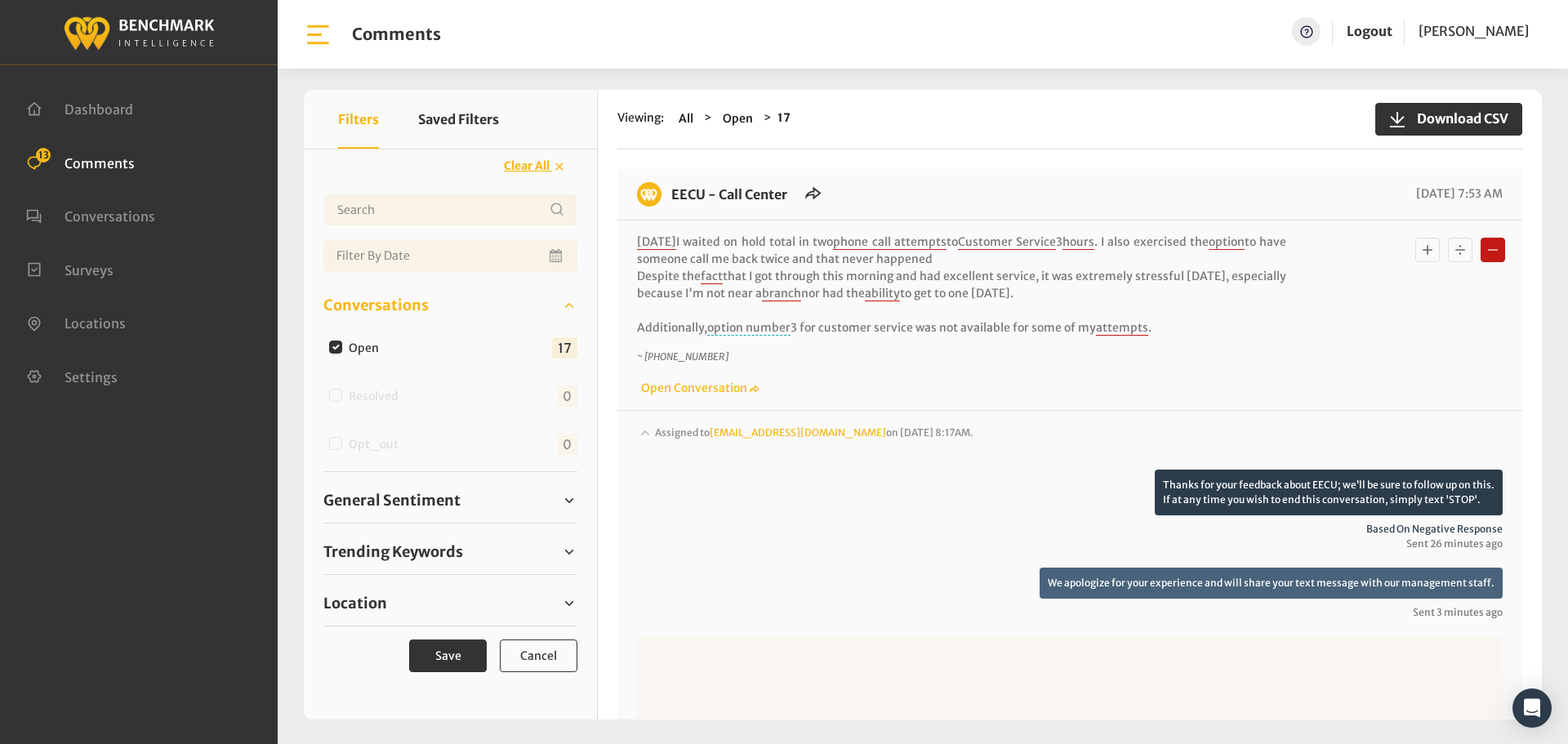
click at [674, 427] on span "Assigned to [EMAIL_ADDRESS][DOMAIN_NAME] on [DATE] 8:17AM." at bounding box center [813, 432] width 318 height 13
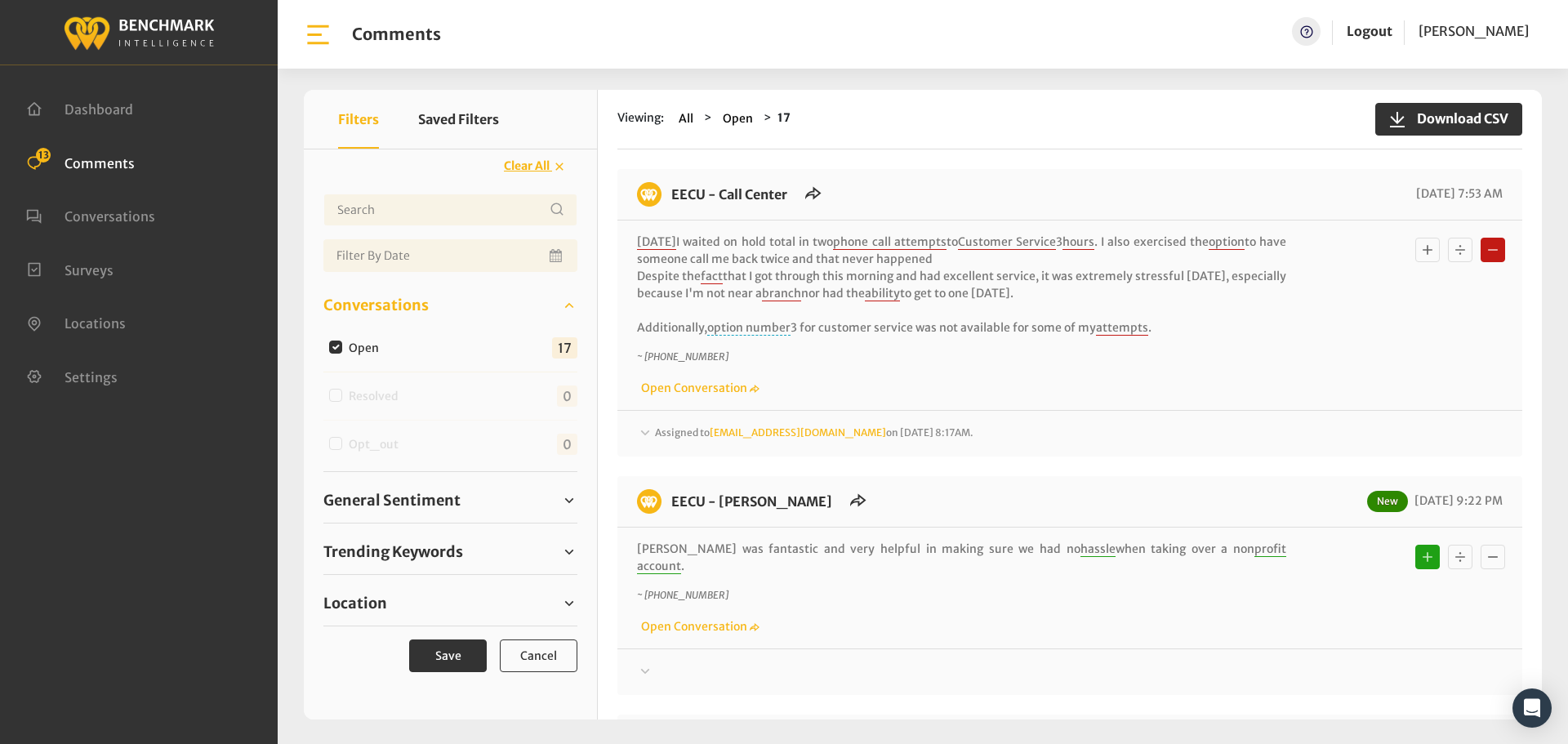
click at [680, 429] on span "Assigned to [EMAIL_ADDRESS][DOMAIN_NAME] on [DATE] 8:17AM." at bounding box center [813, 432] width 318 height 13
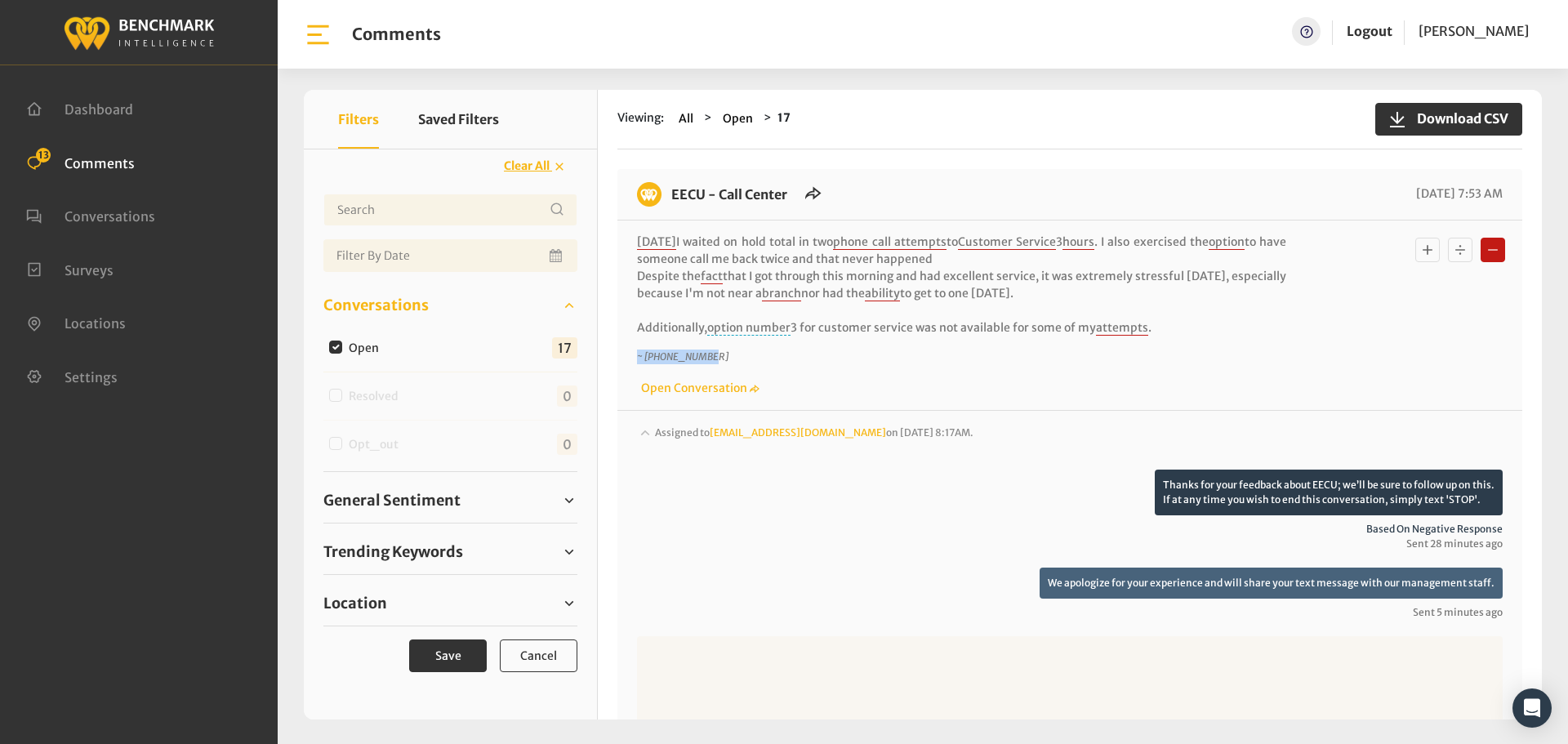
drag, startPoint x: 726, startPoint y: 354, endPoint x: 629, endPoint y: 348, distance: 97.2
click at [629, 348] on div "[DATE] I waited on hold total in two phone call attempts to Customer Service 3 …" at bounding box center [1069, 316] width 905 height 190
copy icon "~ [PHONE_NUMBER]"
